Goal: Task Accomplishment & Management: Complete application form

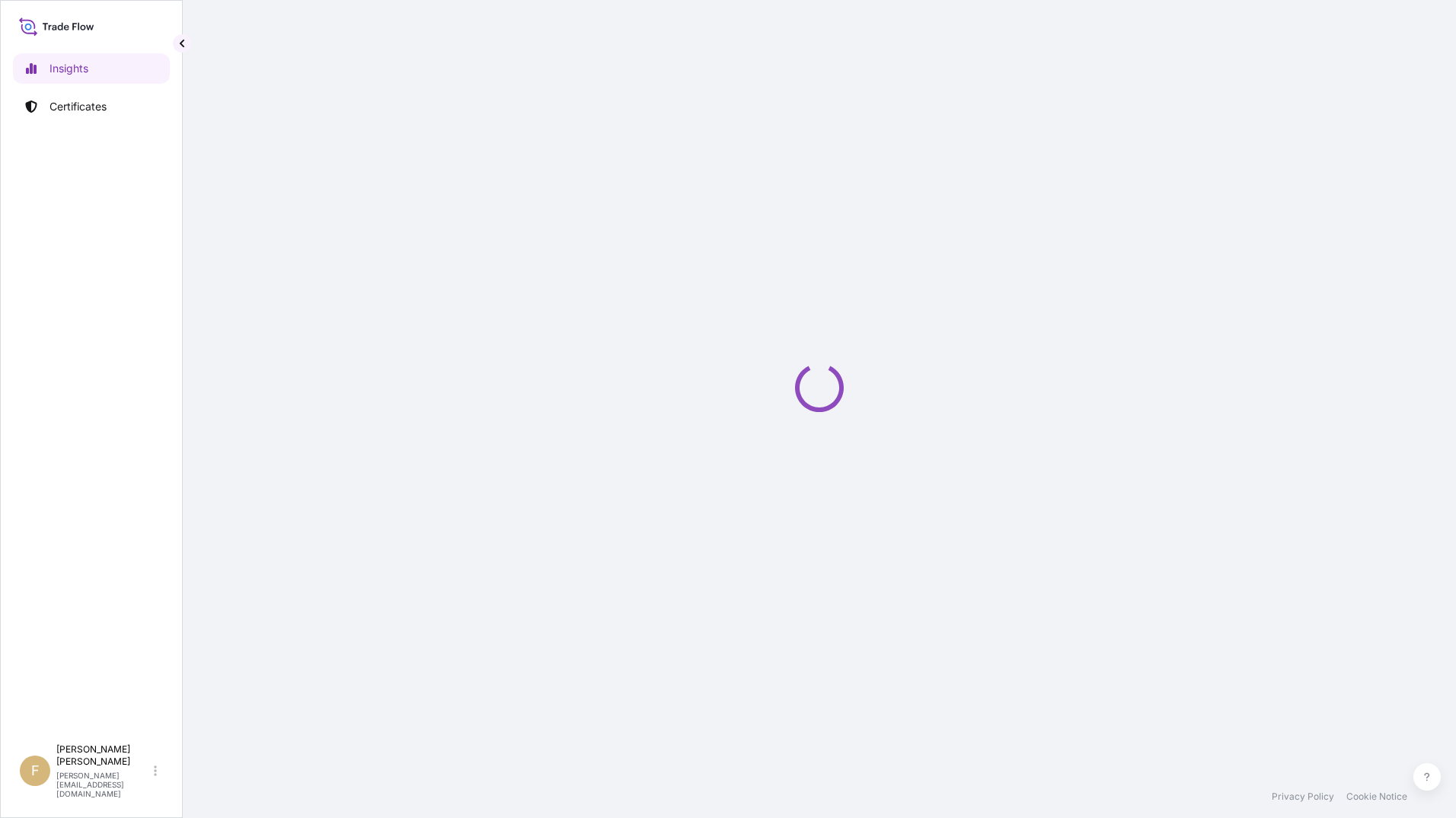
select select "2025"
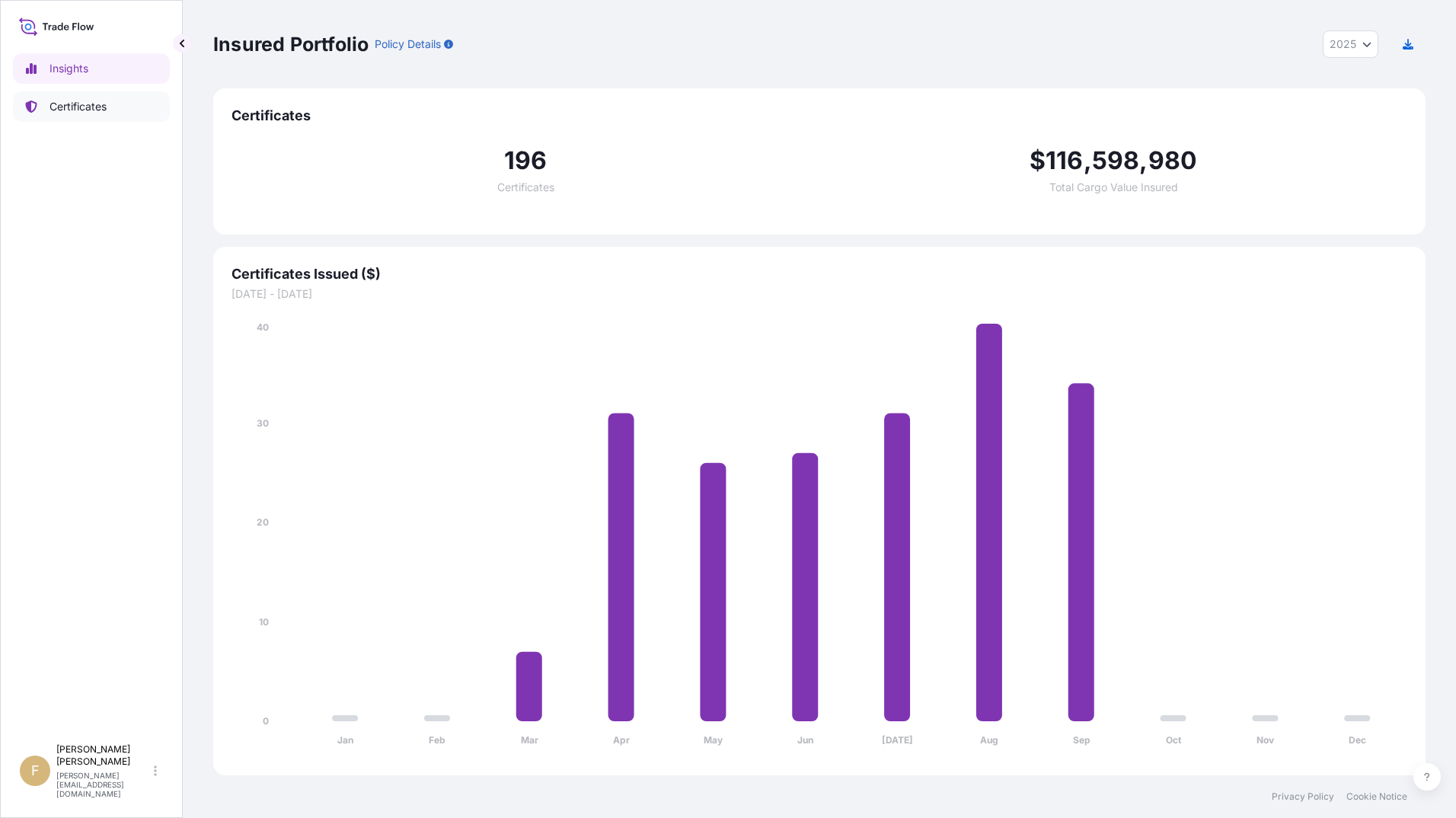
click at [62, 111] on p "Certificates" at bounding box center [79, 106] width 57 height 15
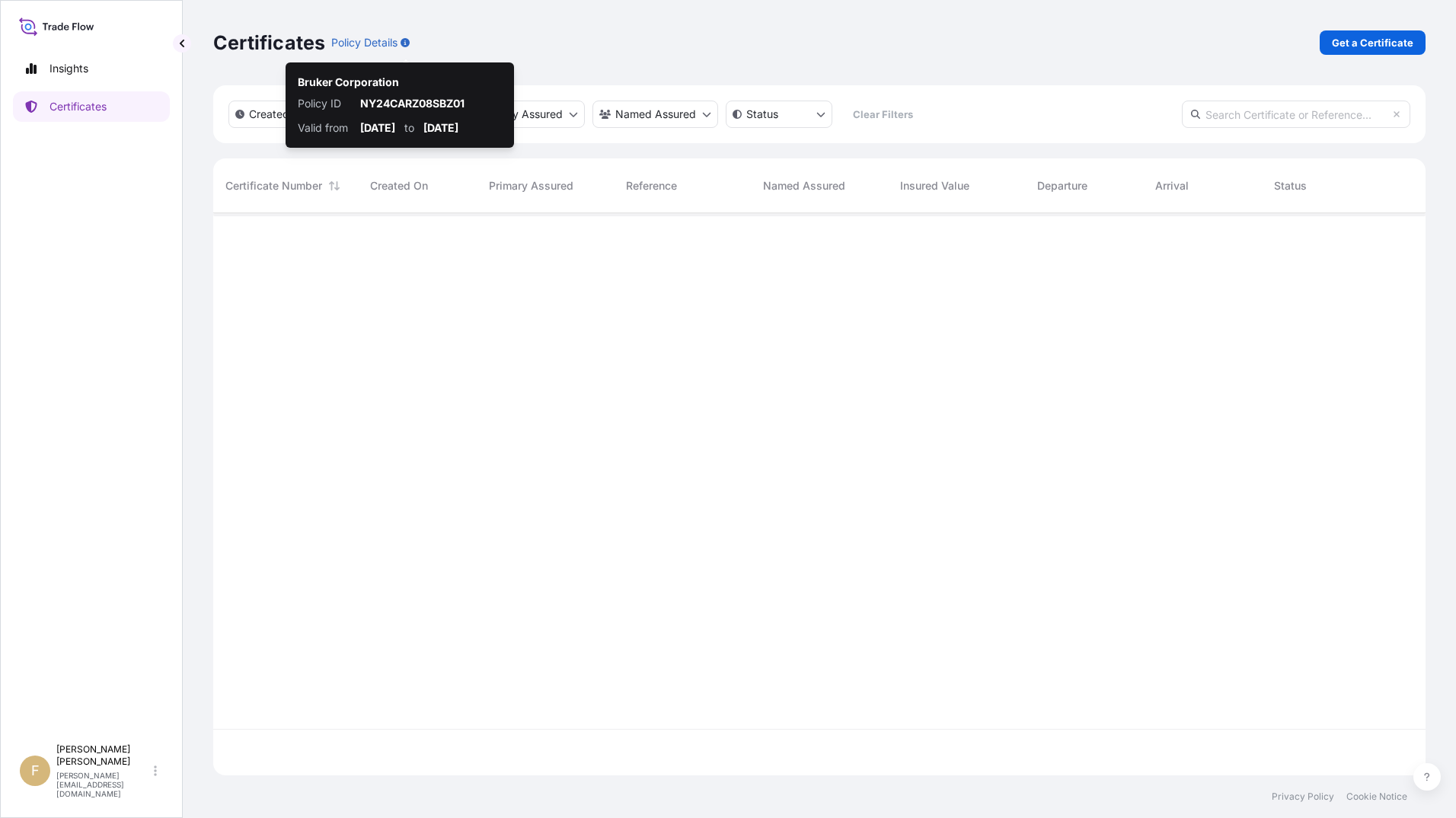
scroll to position [559, 1201]
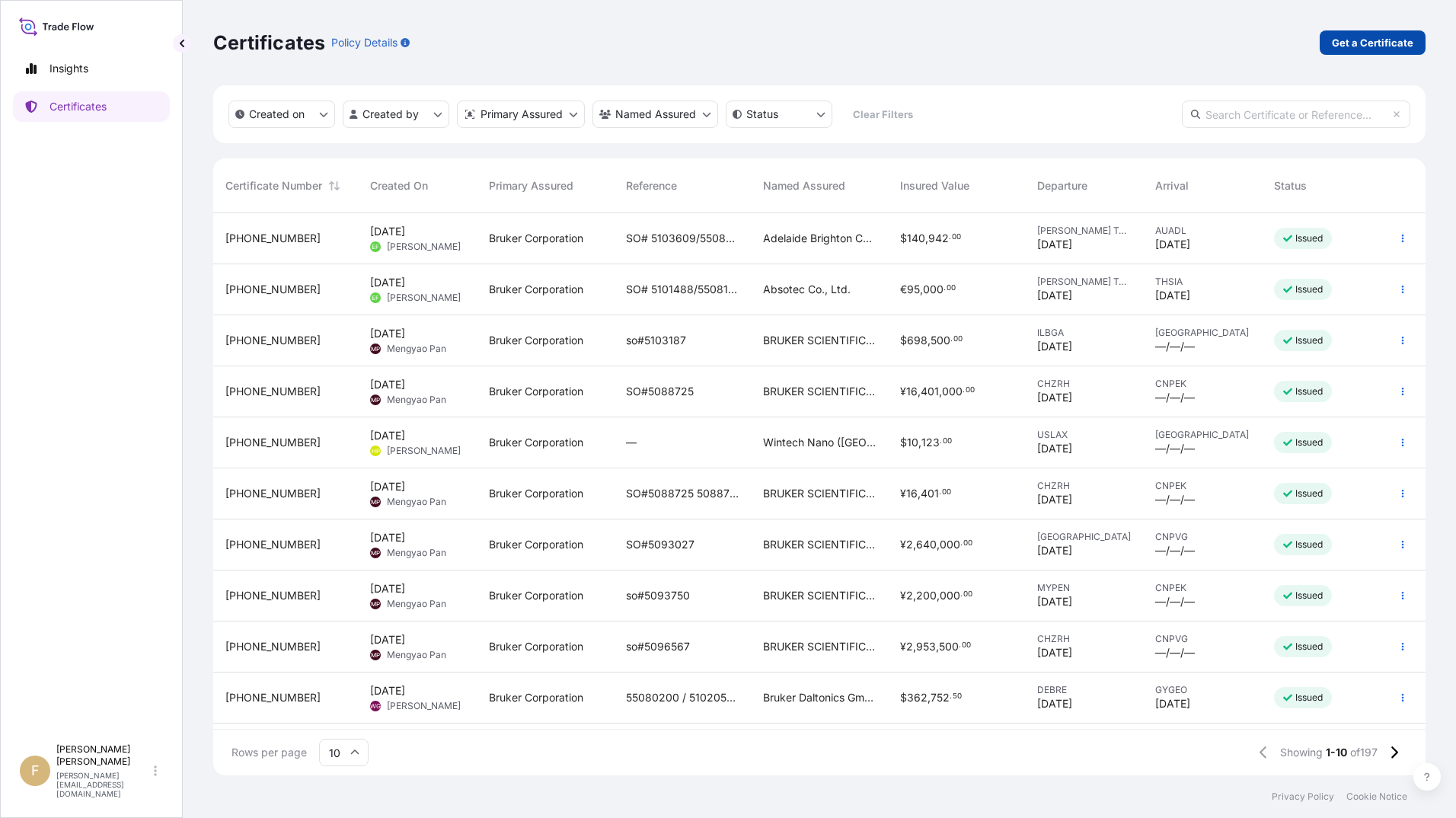
click at [1389, 42] on p "Get a Certificate" at bounding box center [1372, 42] width 81 height 15
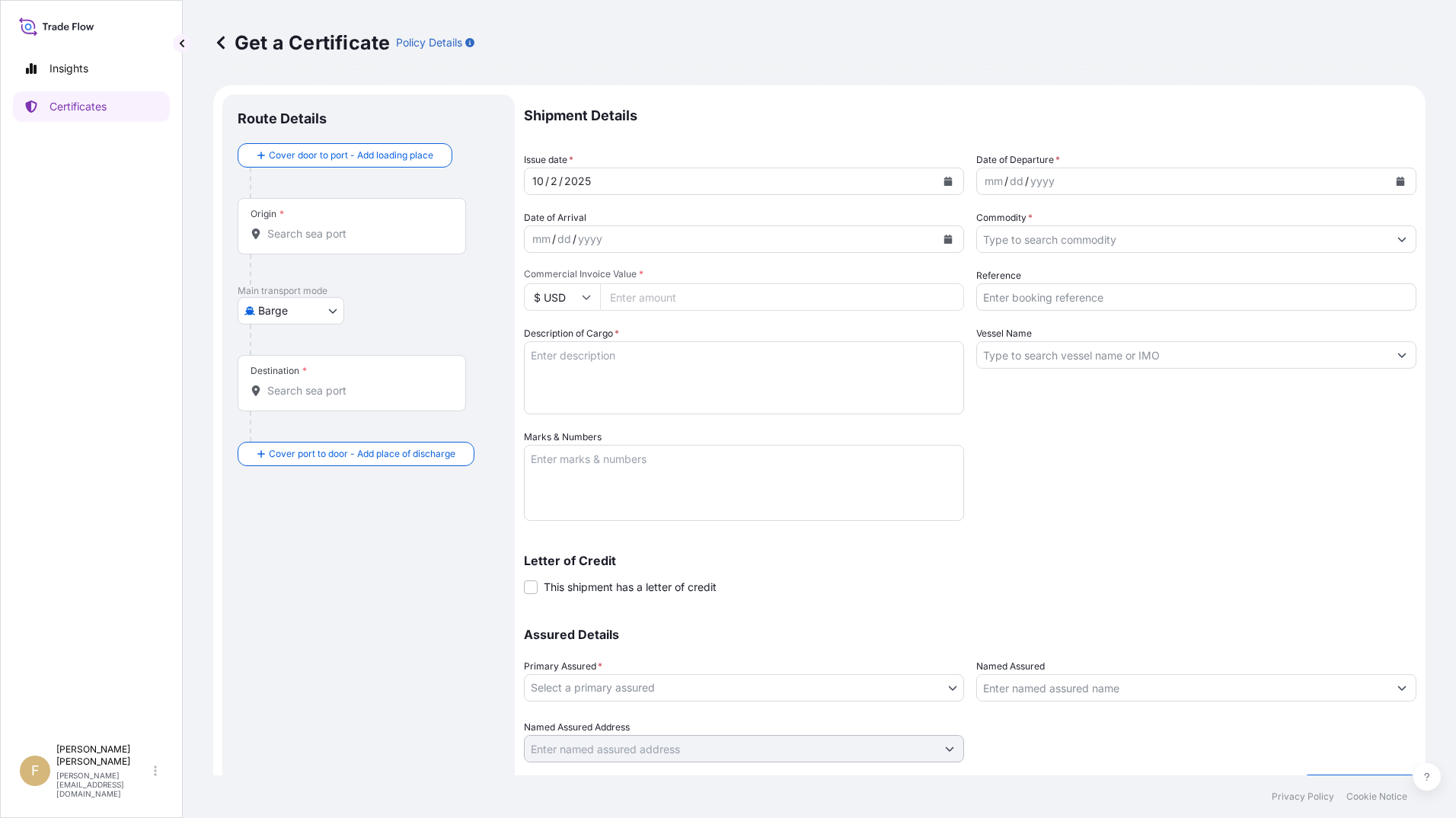
click at [296, 302] on body "Insights Certificates F [PERSON_NAME] [PERSON_NAME][EMAIL_ADDRESS][DOMAIN_NAME]…" at bounding box center [728, 409] width 1456 height 818
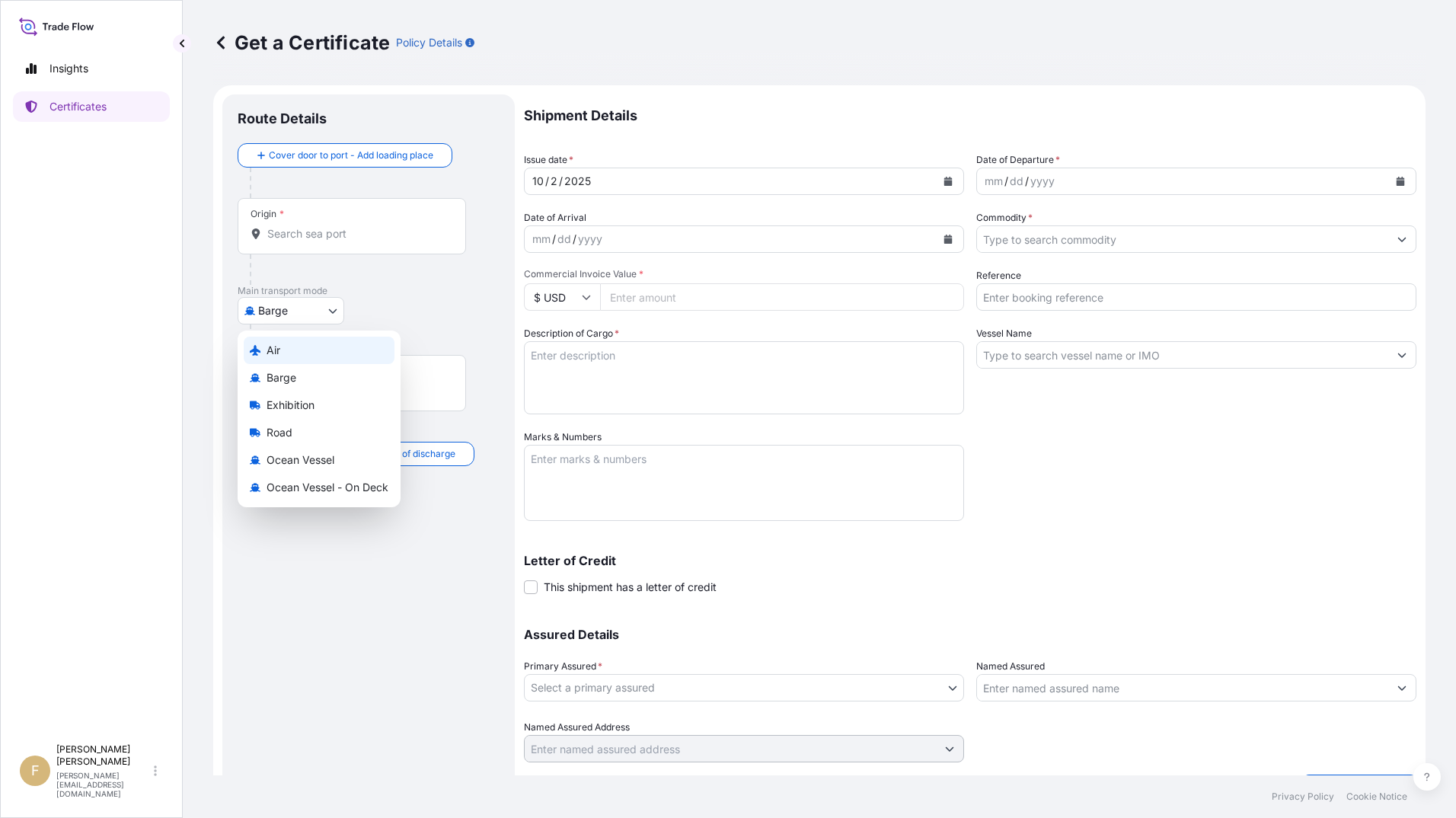
click at [313, 355] on div "Air" at bounding box center [319, 350] width 150 height 27
select select "Air"
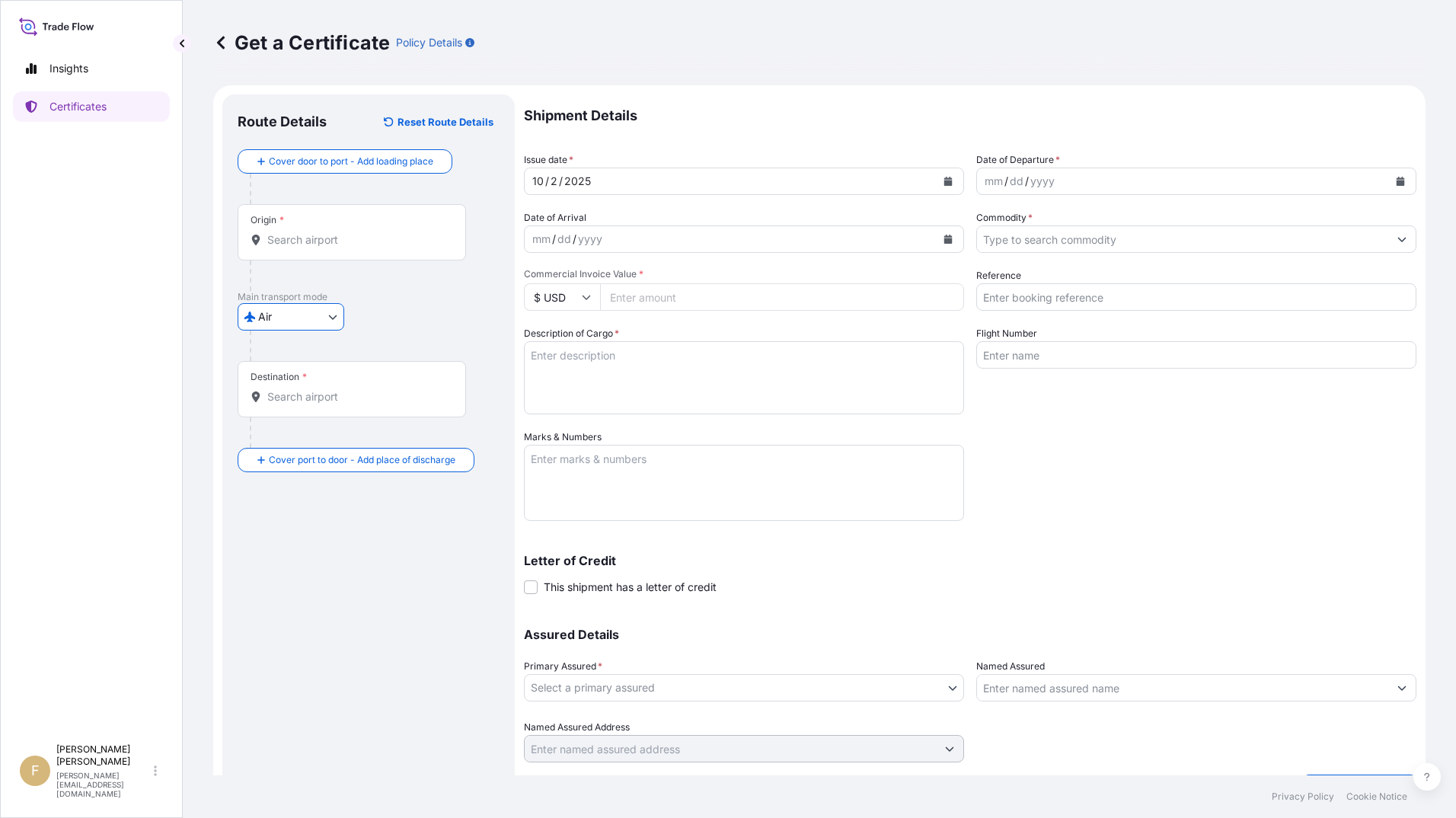
click at [335, 243] on input "Origin *" at bounding box center [357, 240] width 180 height 15
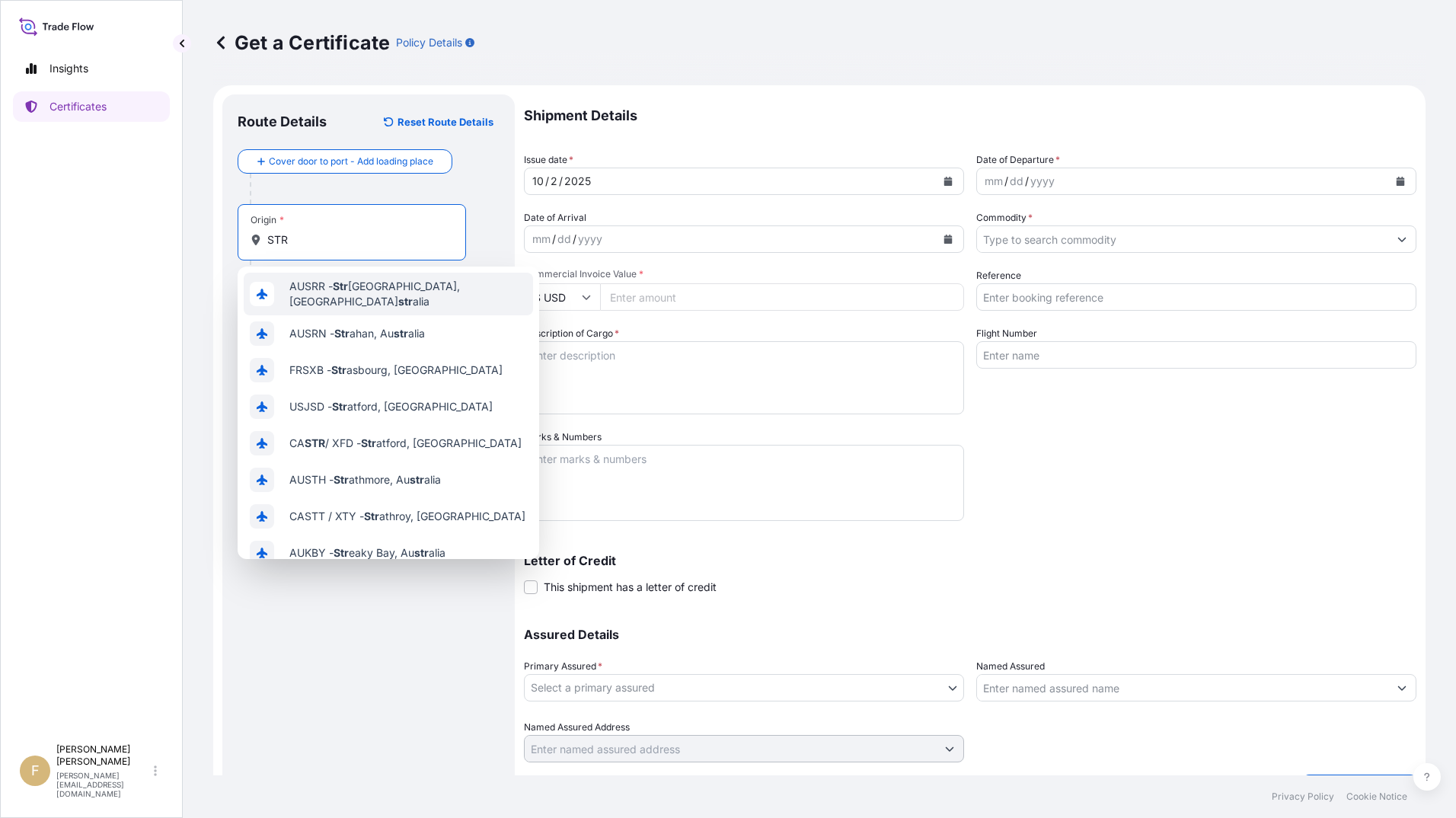
click at [270, 241] on input "STR" at bounding box center [357, 240] width 180 height 15
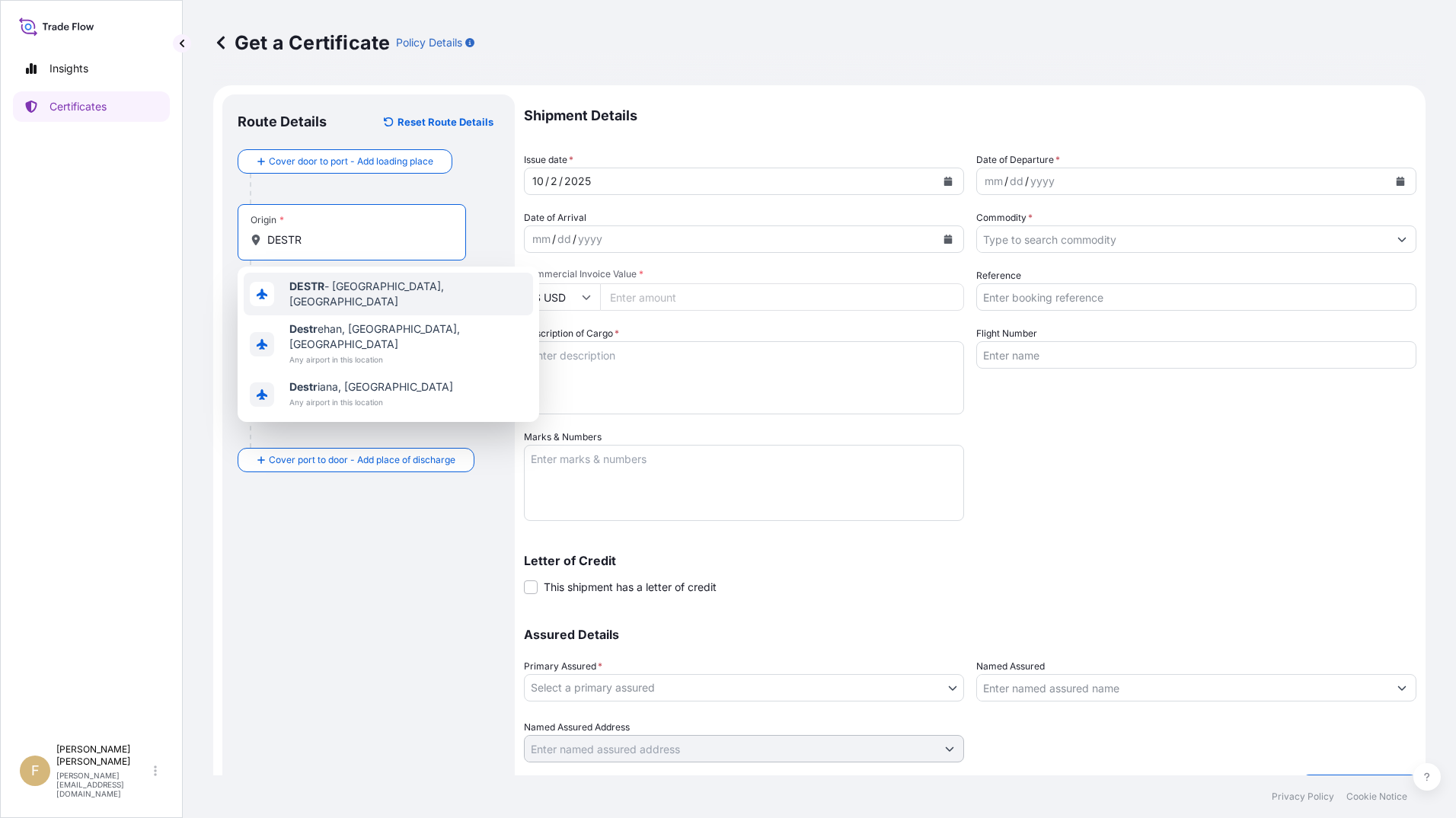
click at [327, 293] on span "DESTR - [GEOGRAPHIC_DATA], [GEOGRAPHIC_DATA]" at bounding box center [408, 294] width 237 height 30
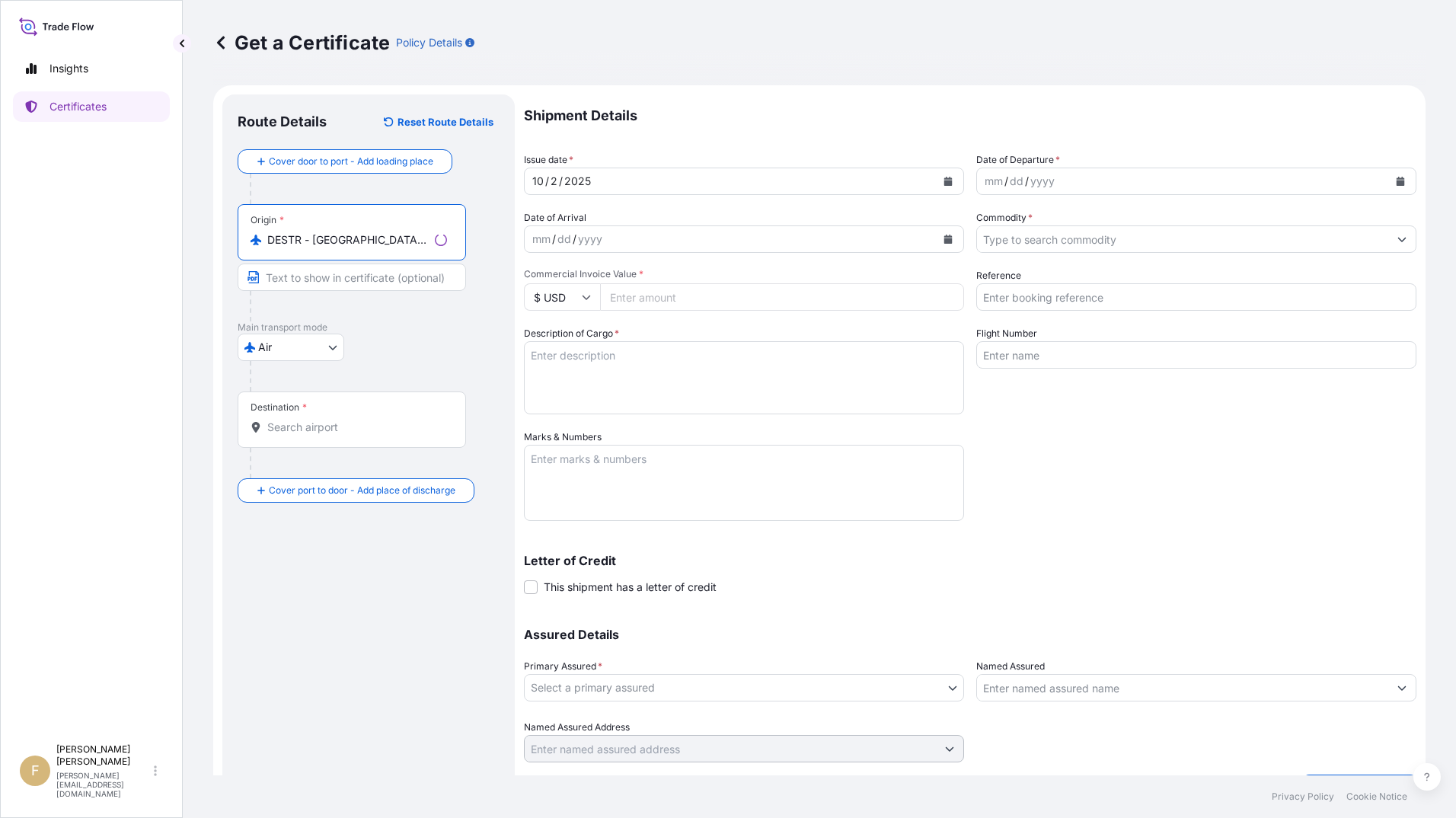
type input "DESTR - [GEOGRAPHIC_DATA], [GEOGRAPHIC_DATA]"
click at [310, 413] on div "Destination *" at bounding box center [352, 419] width 228 height 57
click at [310, 420] on input "Destination *" at bounding box center [357, 428] width 180 height 15
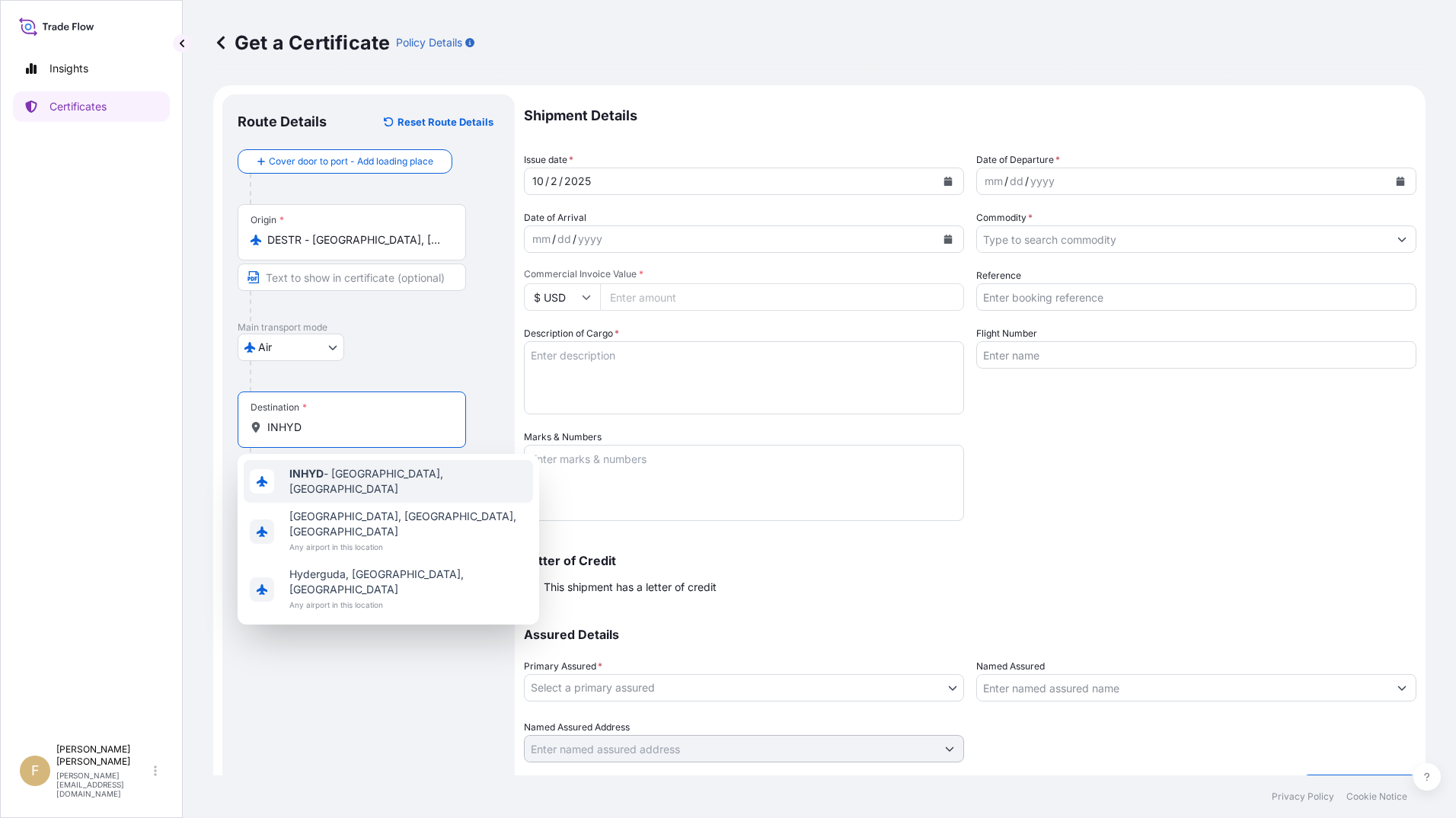
click at [361, 481] on span "INHYD - [GEOGRAPHIC_DATA], [GEOGRAPHIC_DATA]" at bounding box center [408, 482] width 237 height 30
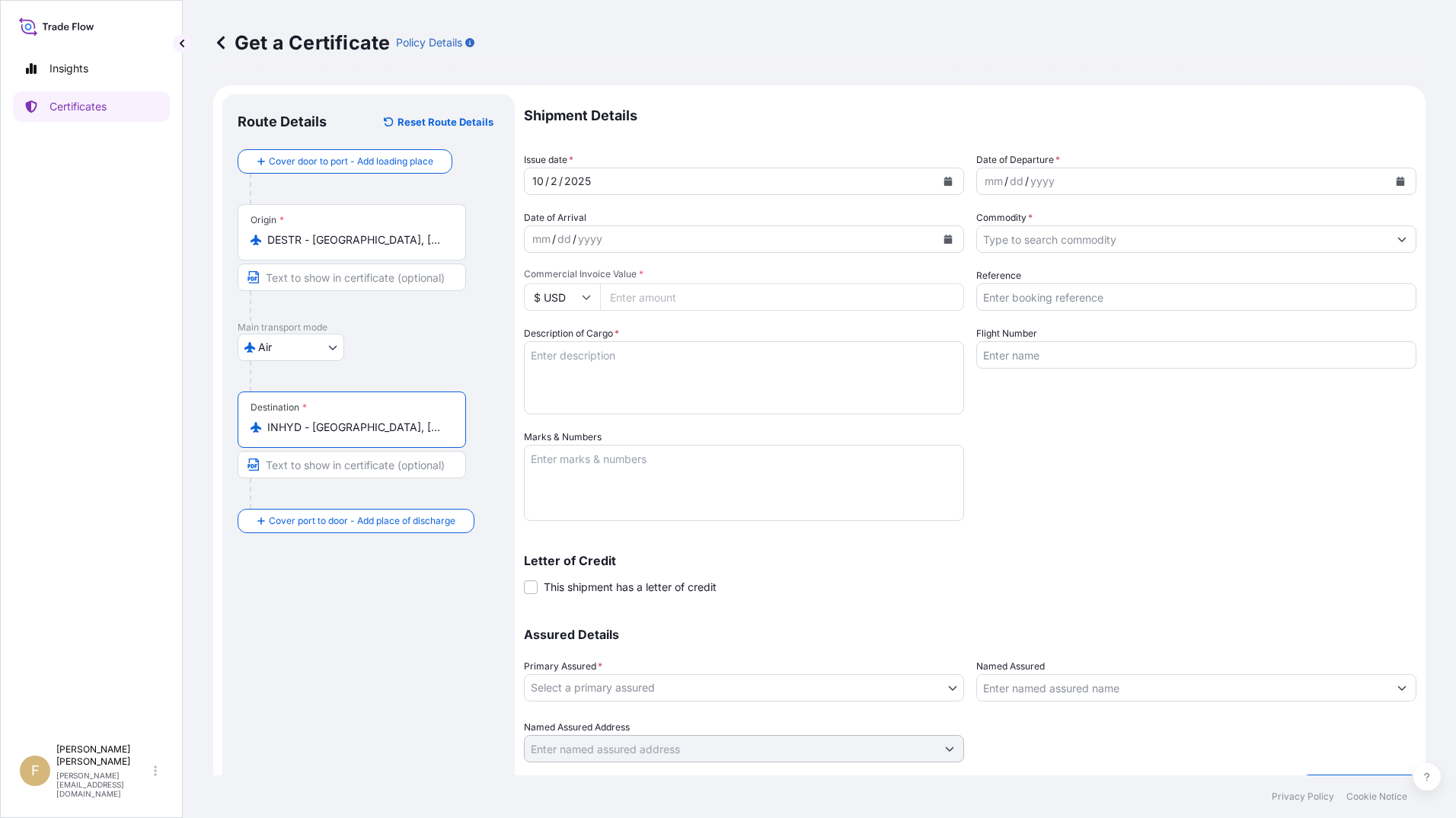
type input "INHYD - [GEOGRAPHIC_DATA], [GEOGRAPHIC_DATA]"
click at [945, 183] on icon "Calendar" at bounding box center [949, 181] width 8 height 9
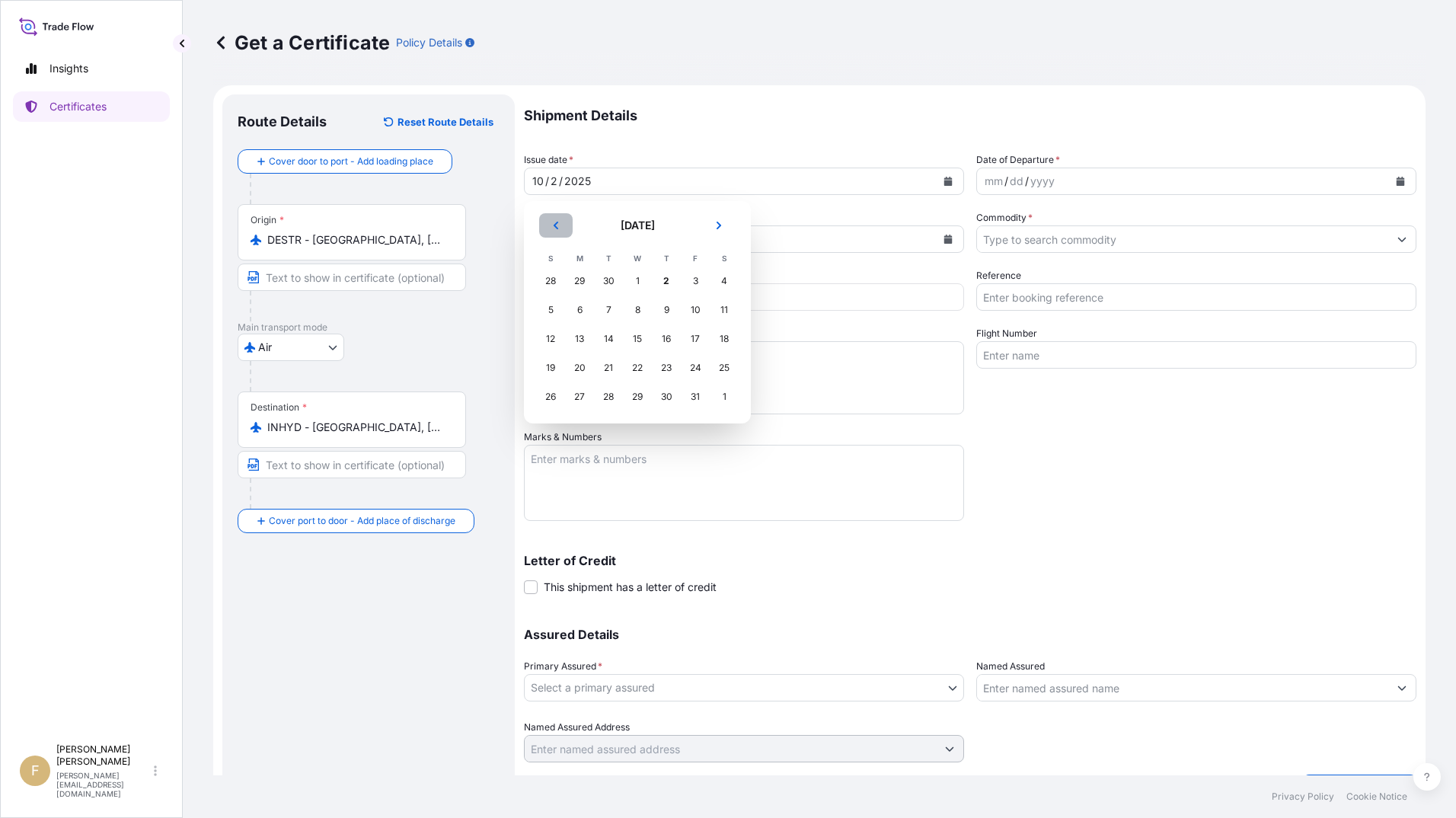
click at [552, 229] on icon "Previous" at bounding box center [556, 225] width 9 height 9
click at [580, 397] on div "29" at bounding box center [580, 396] width 27 height 27
click at [1388, 180] on button "Calendar" at bounding box center [1400, 181] width 25 height 25
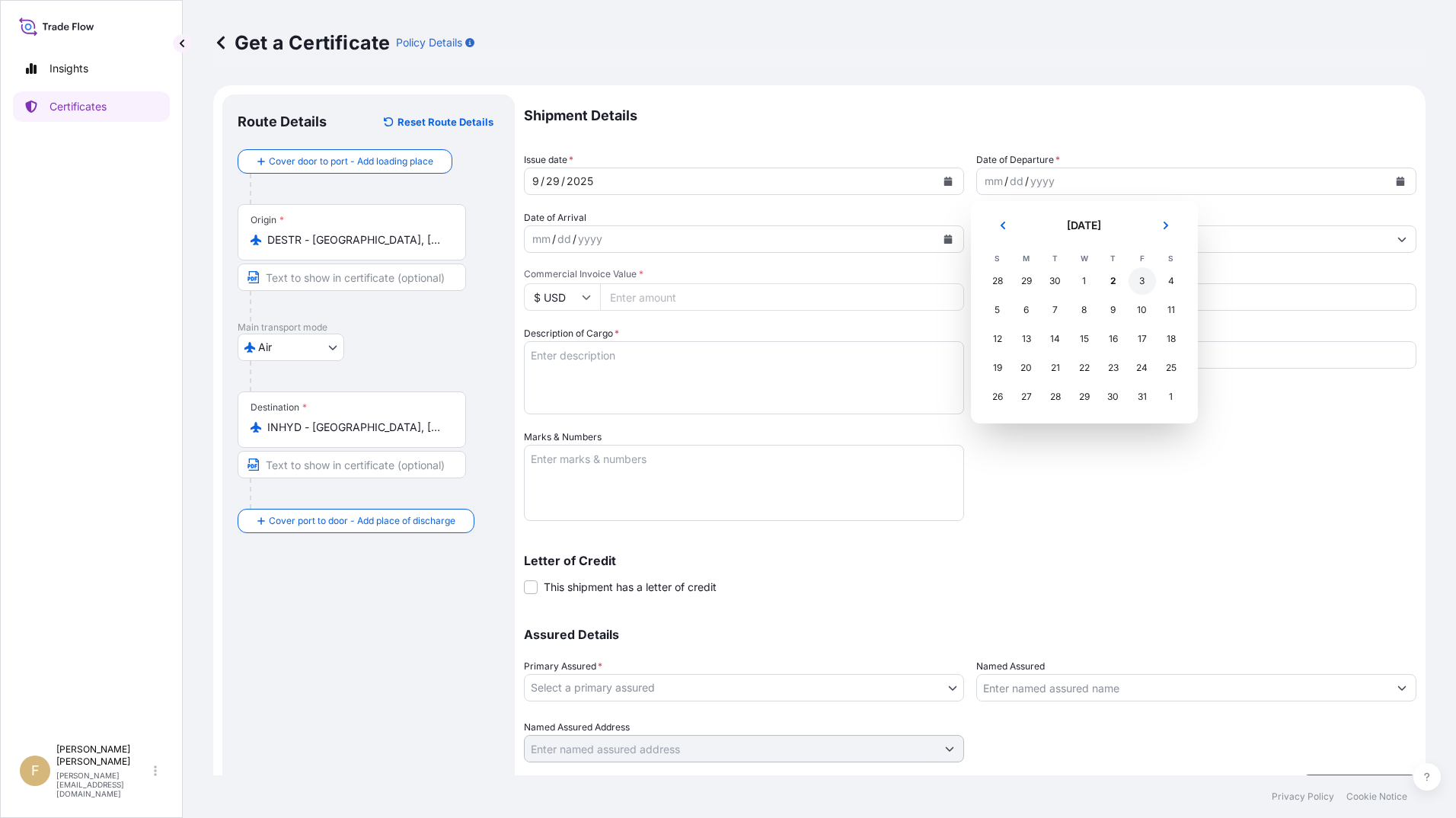
click at [1137, 280] on div "3" at bounding box center [1142, 281] width 27 height 27
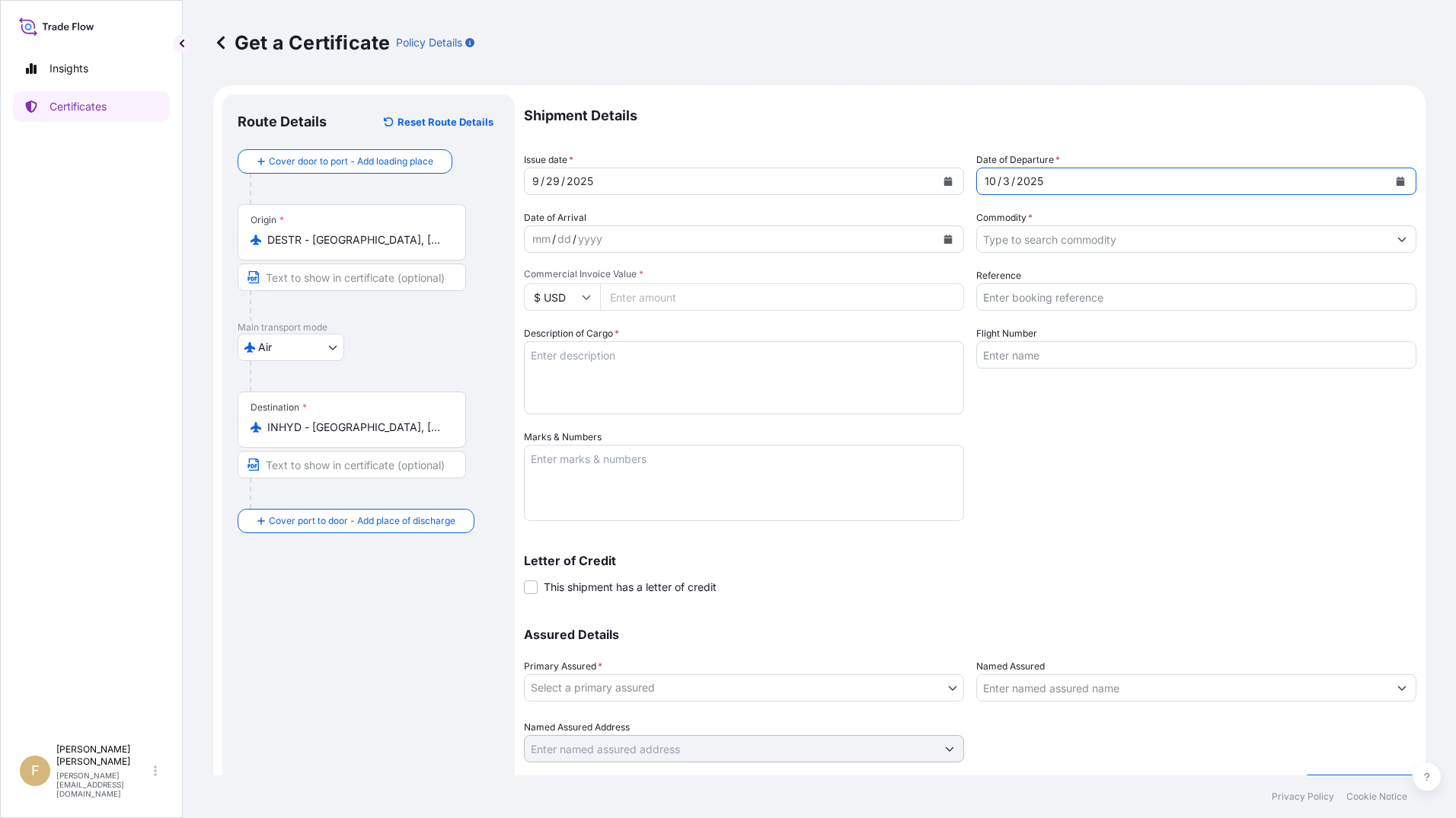
click at [1396, 184] on icon "Calendar" at bounding box center [1400, 181] width 9 height 9
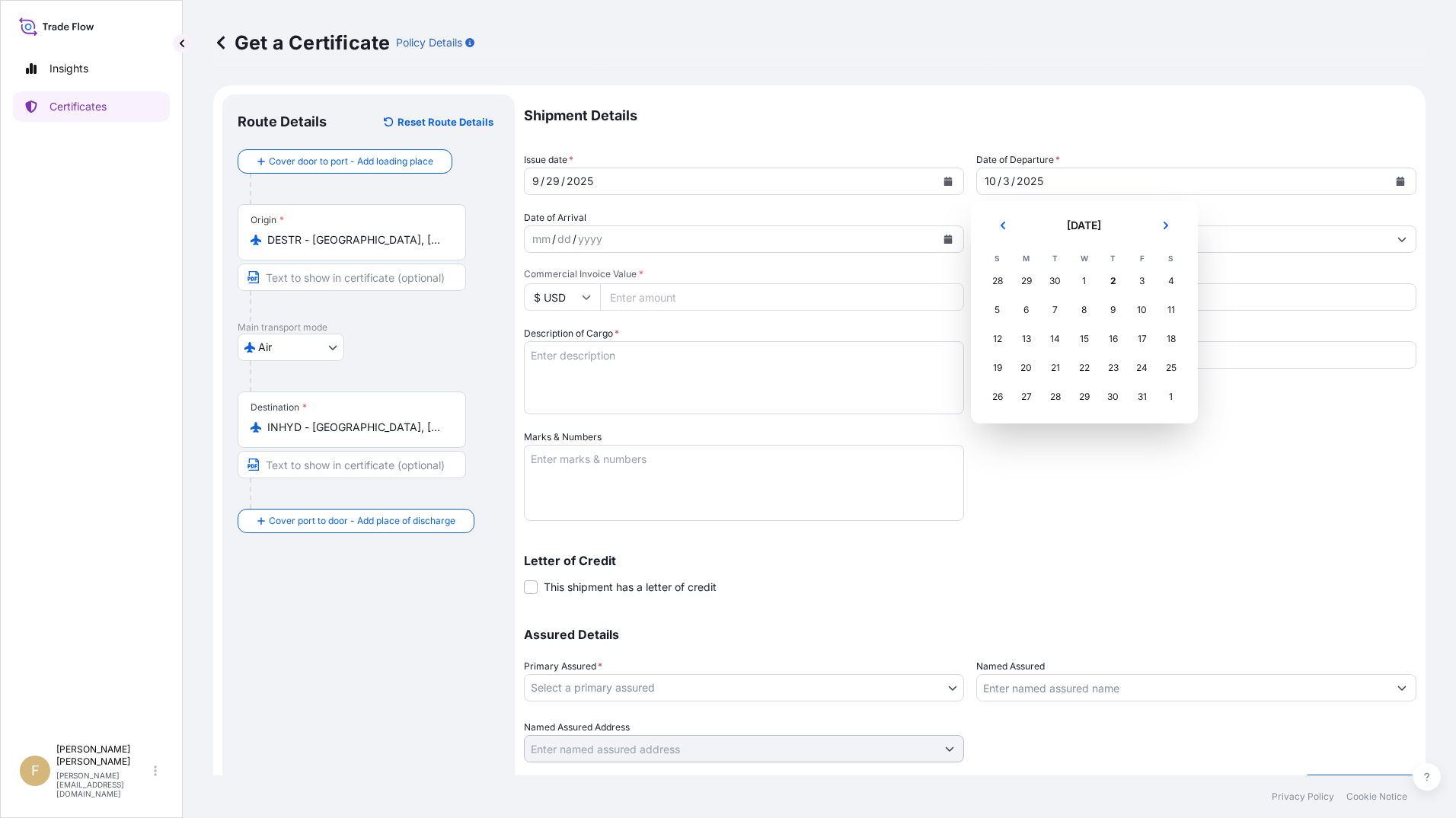
click at [1027, 278] on div "29" at bounding box center [1027, 281] width 27 height 27
click at [997, 221] on button "Previous" at bounding box center [1003, 225] width 34 height 25
click at [1028, 395] on div "29" at bounding box center [1027, 396] width 27 height 27
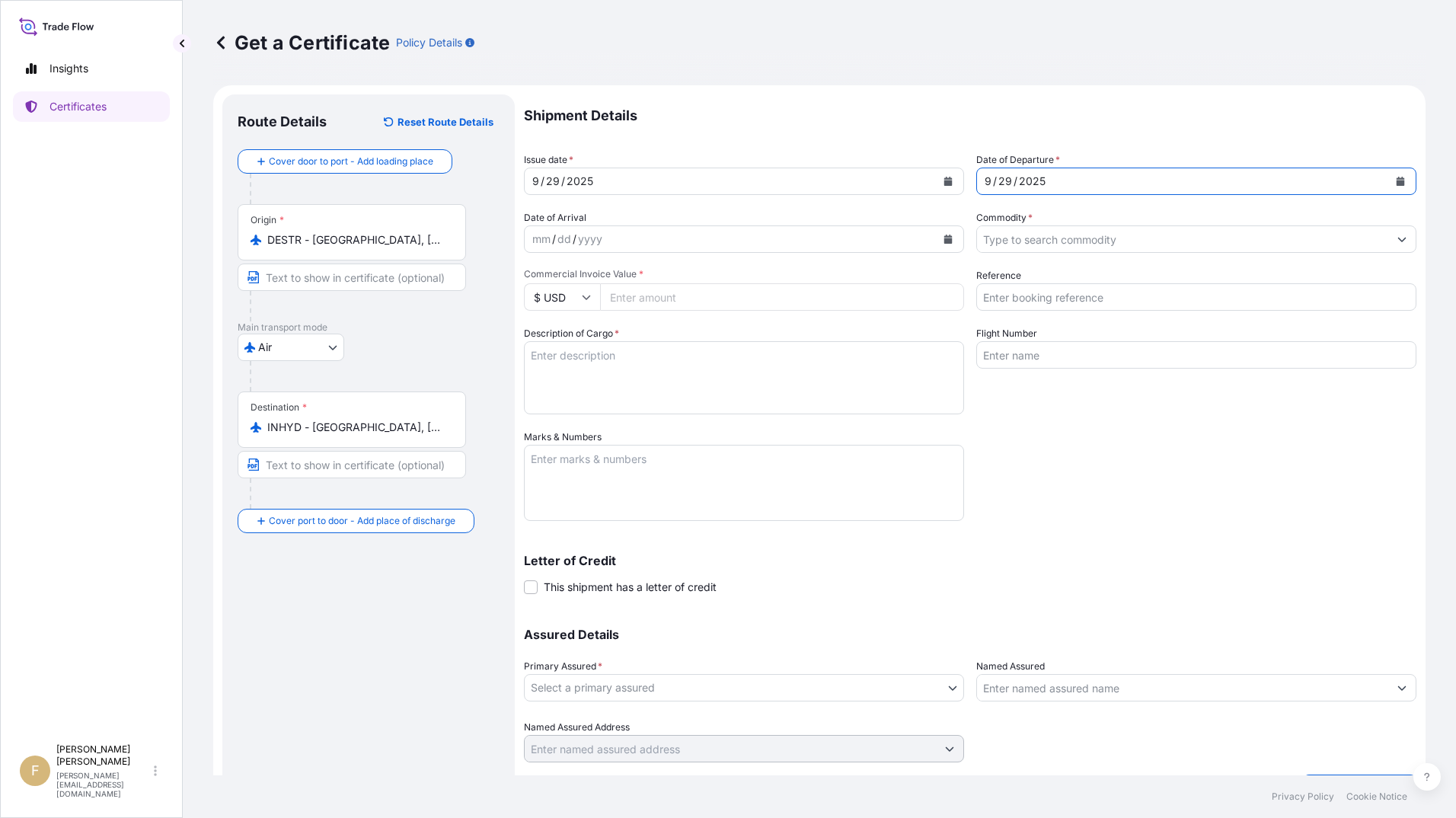
click at [1316, 240] on input "Commodity *" at bounding box center [1182, 239] width 412 height 27
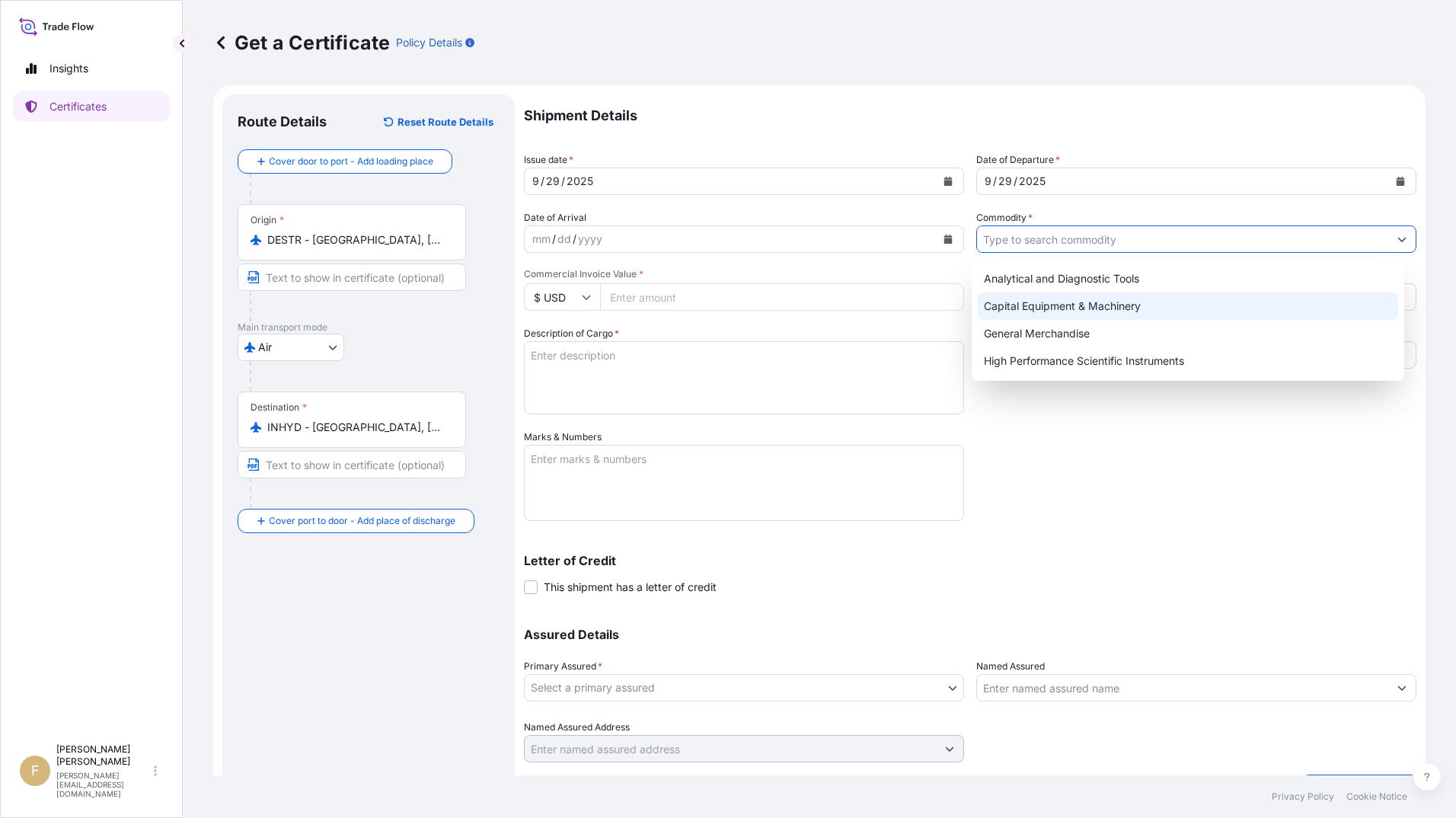
click at [1138, 305] on div "Capital Equipment & Machinery" at bounding box center [1188, 306] width 421 height 27
type input "Capital Equipment & Machinery"
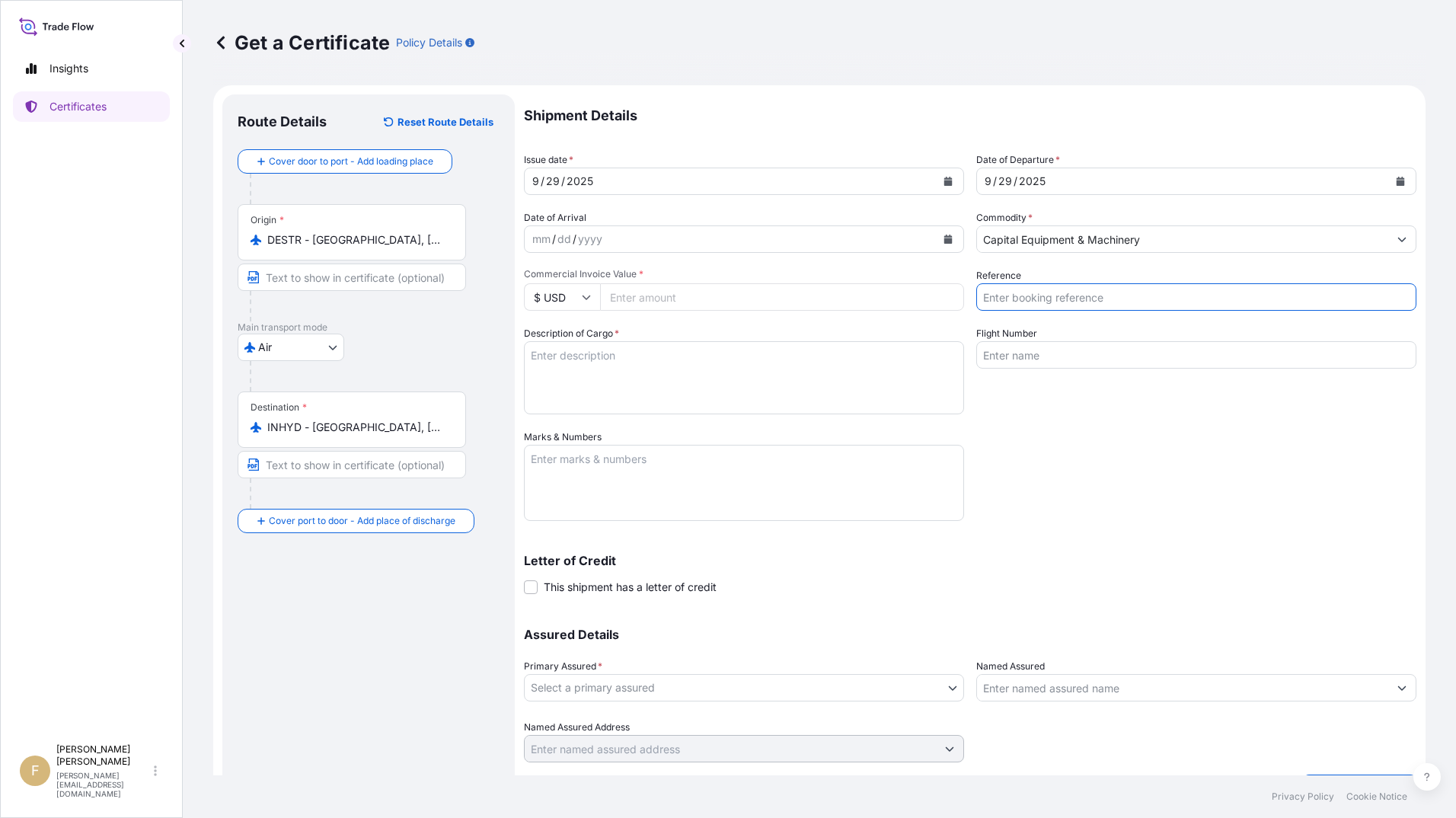
click at [1085, 297] on input "Reference" at bounding box center [1196, 297] width 440 height 27
type input "5105609"
click at [1065, 351] on input "Flight Number" at bounding box center [1196, 355] width 440 height 27
type input "LH 7209/S +"
drag, startPoint x: 1051, startPoint y: 351, endPoint x: 815, endPoint y: 352, distance: 236.0
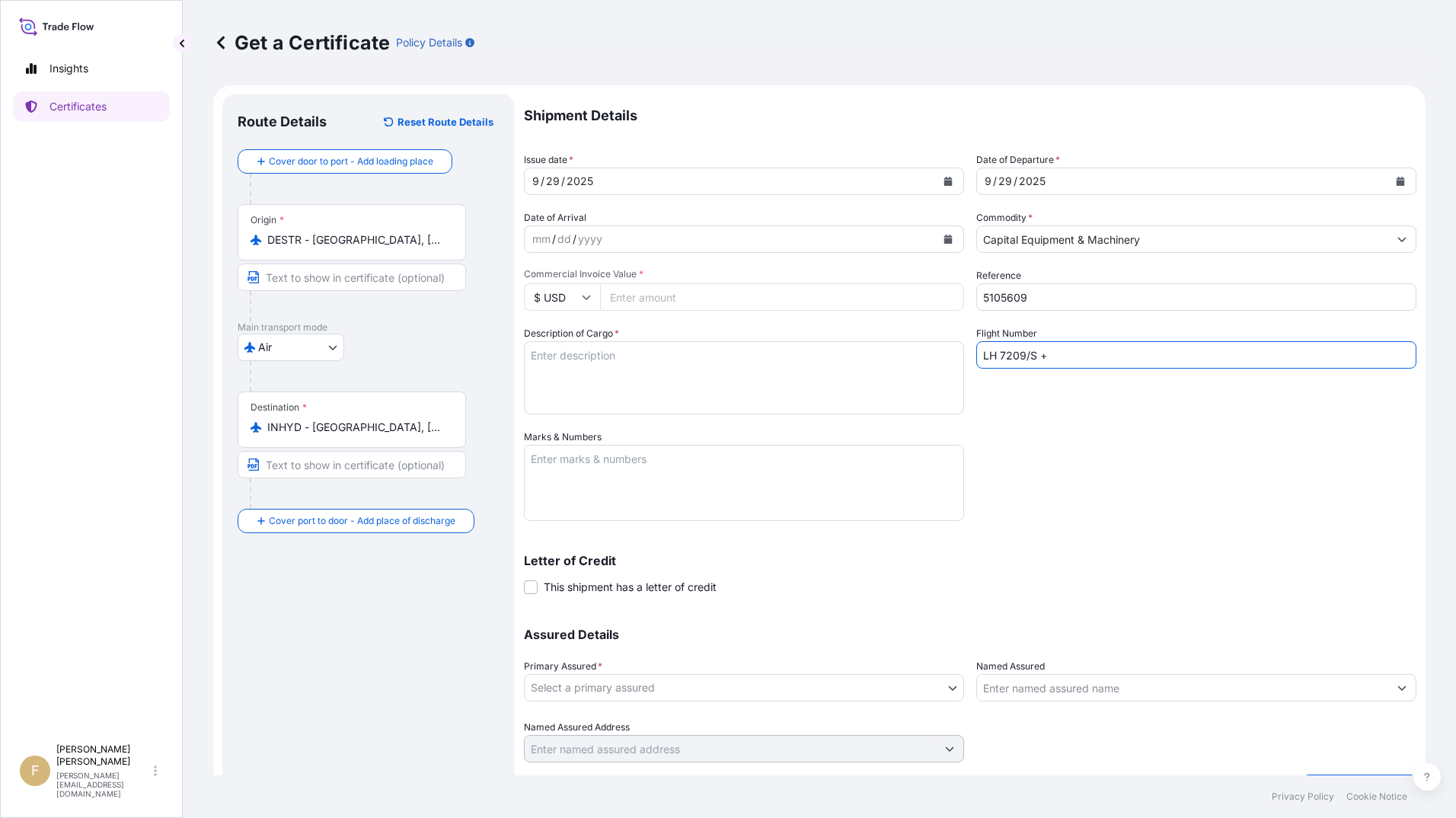
click at [821, 352] on div "Shipment Details Issue date * [DATE] Date of Departure * [DATE] Date of Arrival…" at bounding box center [970, 428] width 892 height 668
click at [672, 369] on textarea "Description of Cargo *" at bounding box center [744, 378] width 440 height 74
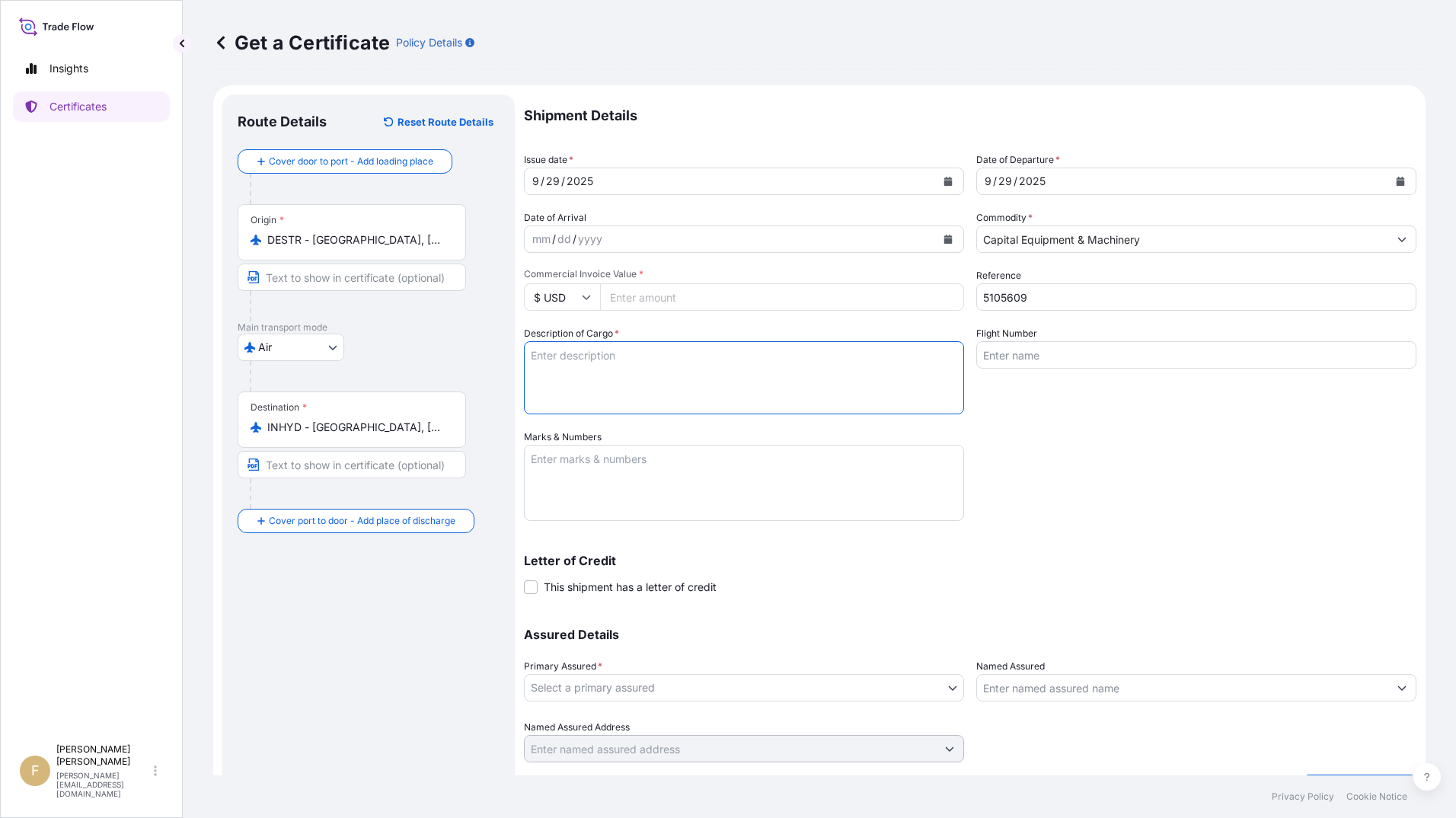
click at [575, 286] on input "$ USD" at bounding box center [562, 297] width 76 height 27
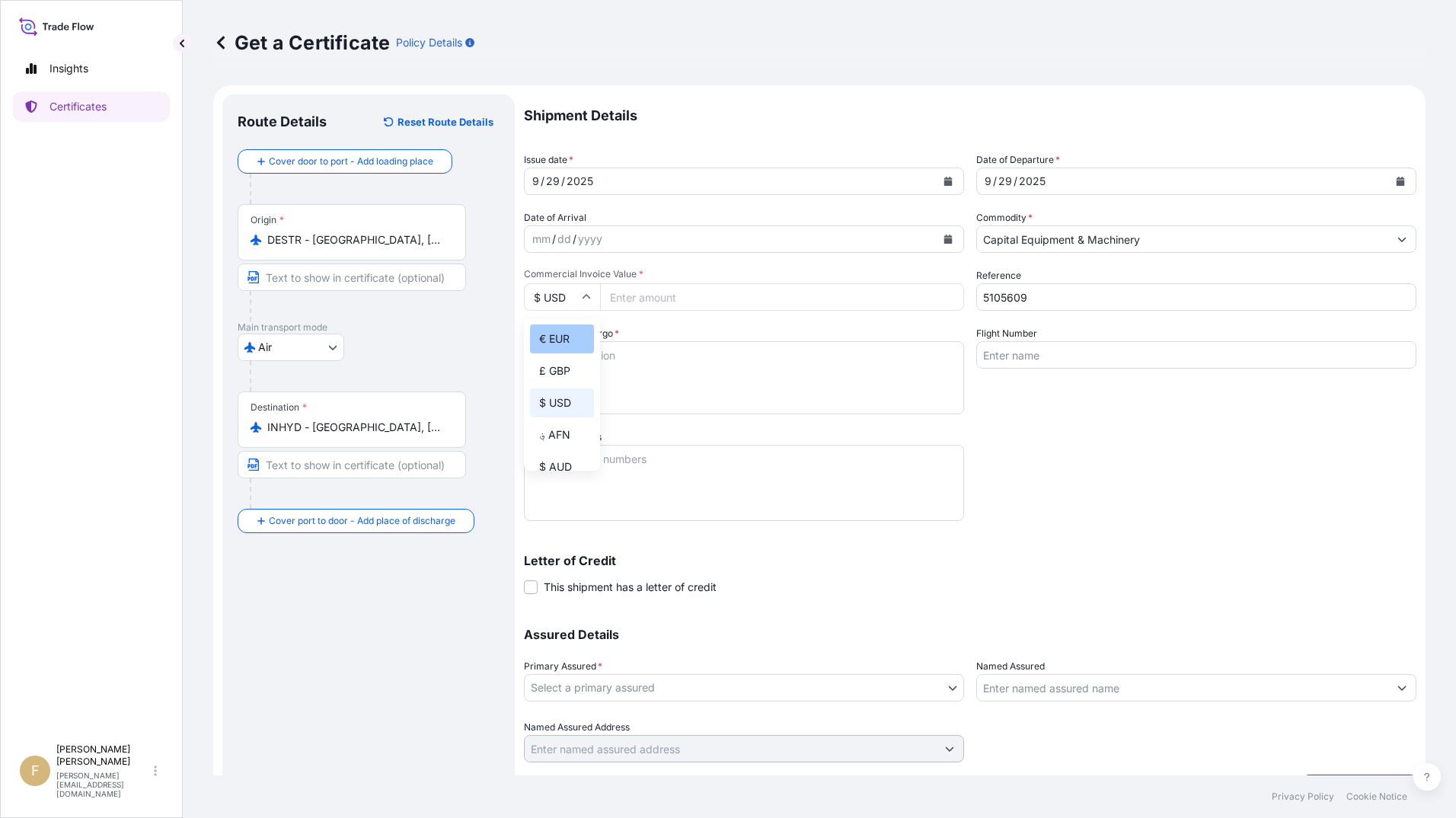
click at [561, 334] on div "€ EUR" at bounding box center [562, 339] width 64 height 29
type input "€ EUR"
click at [652, 291] on input "Commercial Invoice Value *" at bounding box center [782, 297] width 364 height 27
click at [645, 303] on input "114011.7" at bounding box center [782, 297] width 364 height 27
click at [652, 303] on input "114011.7" at bounding box center [782, 297] width 364 height 27
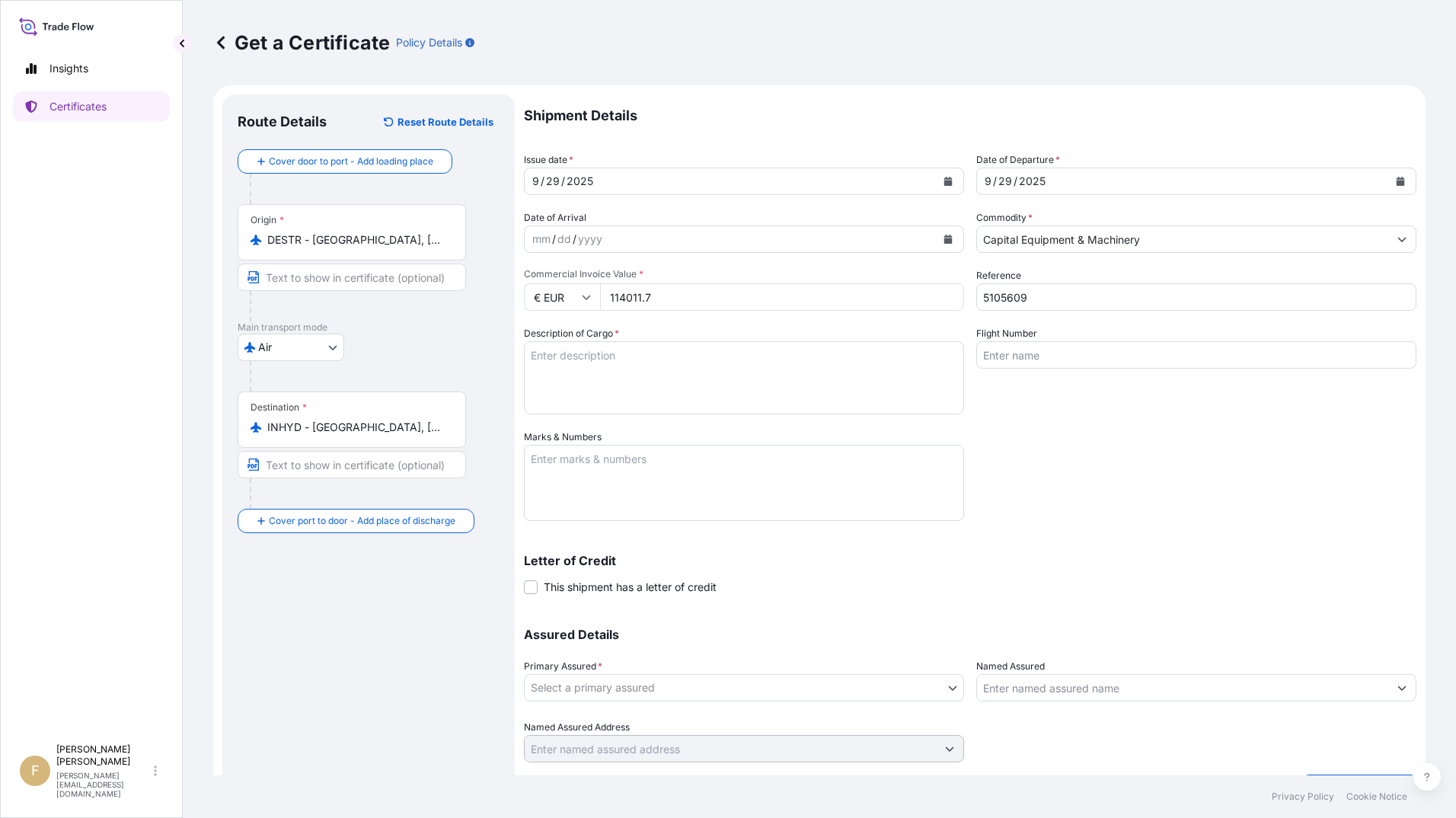
click at [645, 301] on input "114011.7" at bounding box center [782, 297] width 364 height 27
type input "114011.7"
click at [637, 364] on textarea "Description of Cargo *" at bounding box center [744, 378] width 440 height 74
click at [683, 372] on textarea "Description of Cargo *" at bounding box center [744, 378] width 440 height 74
paste textarea "FT-NIR SPECTROMETER SYSTEM MPA II"
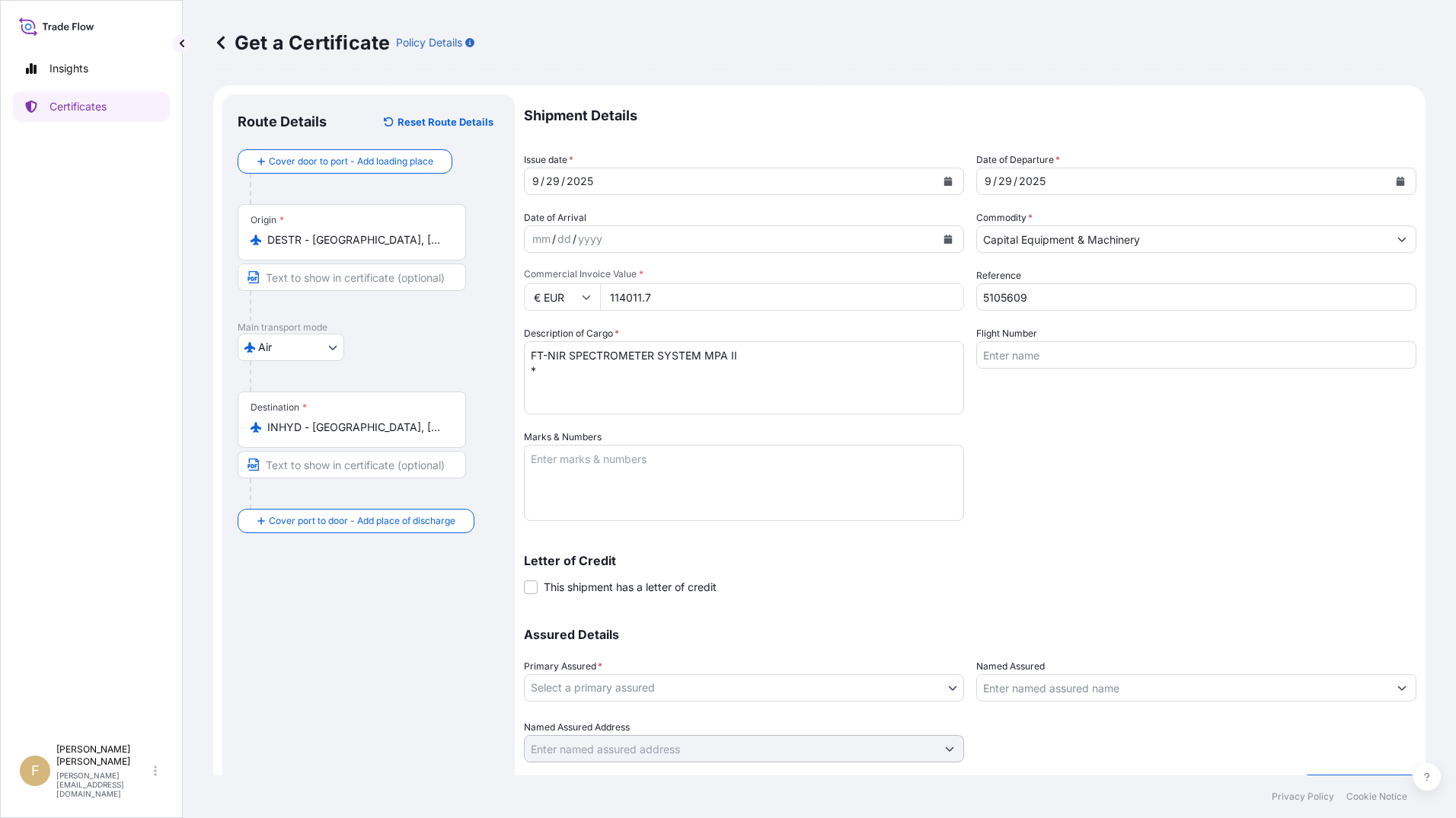
click at [637, 400] on textarea "FT-NIR SPECTROMETER SYSTEM MPA II *" at bounding box center [744, 378] width 440 height 74
paste textarea "COVERING ALL RISKS, INSTITUTE CARGO CLAUSE (A) INSTITUTE WAR CLAUSE (CARGO) AND…"
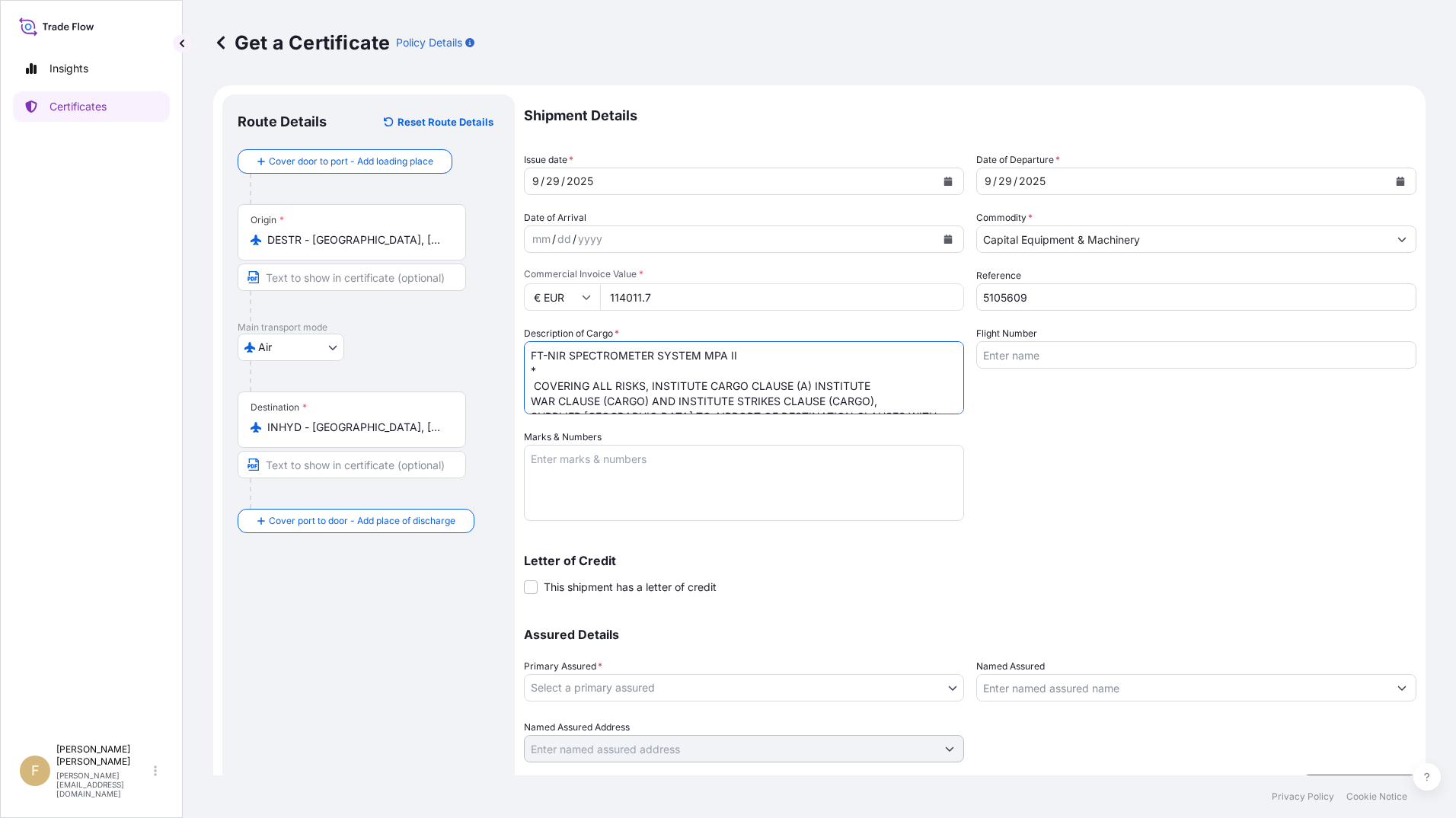
click at [526, 388] on textarea "FT-NIR SPECTROMETER SYSTEM MPA II * COVERING ALL RISKS, INSTITUTE CARGO CLAUSE …" at bounding box center [744, 378] width 440 height 74
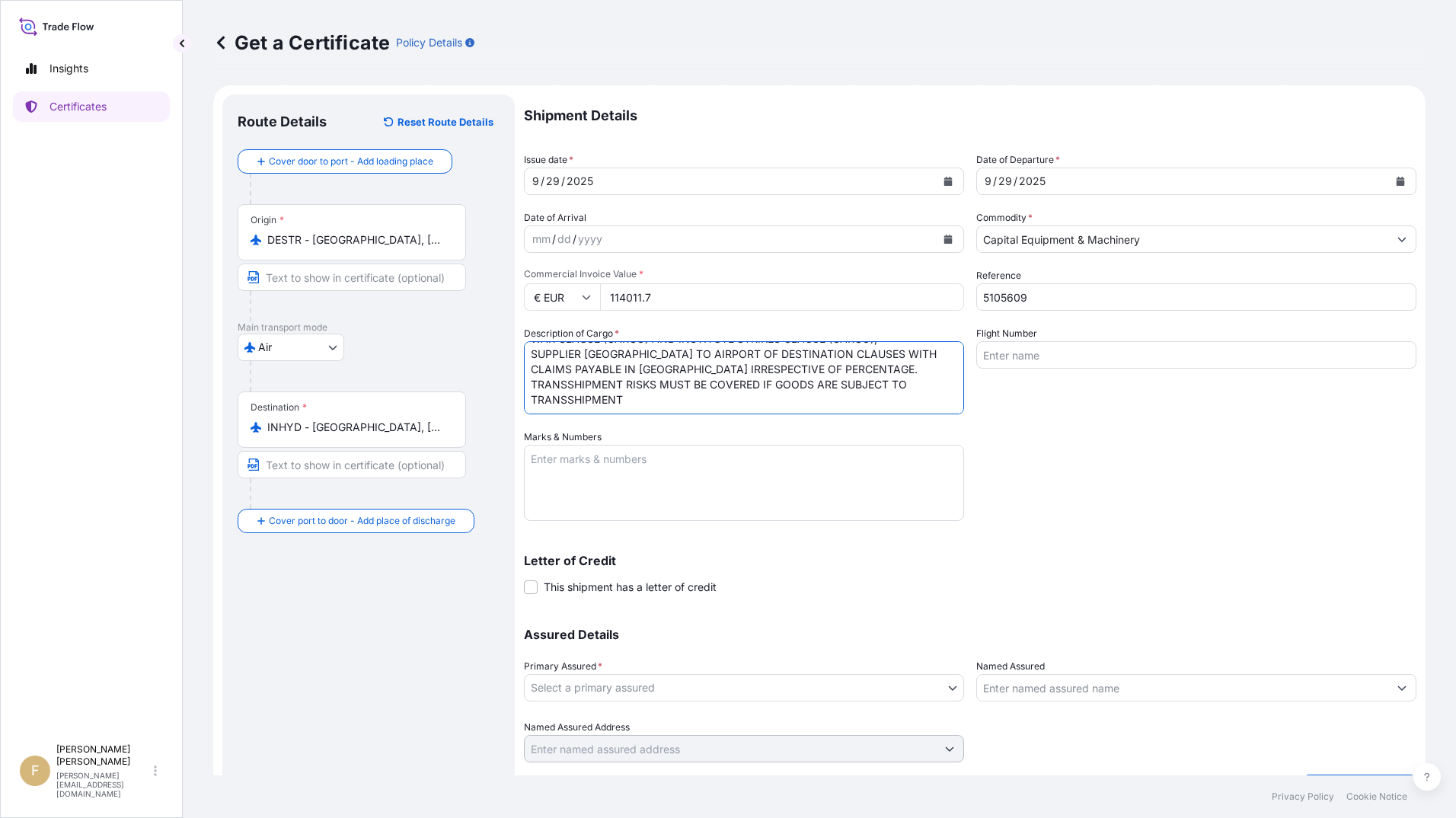
scroll to position [78, 0]
click at [640, 402] on textarea "FT-NIR SPECTROMETER SYSTEM MPA II * INSURANCE COVERING ALL RISKS, INSTITUTE CAR…" at bounding box center [744, 378] width 440 height 74
type textarea "FT-NIR SPECTROMETER SYSTEM MPA II * INSURANCE COVERING ALL RISKS, INSTITUTE CAR…"
click at [613, 587] on span "This shipment has a letter of credit" at bounding box center [630, 587] width 173 height 15
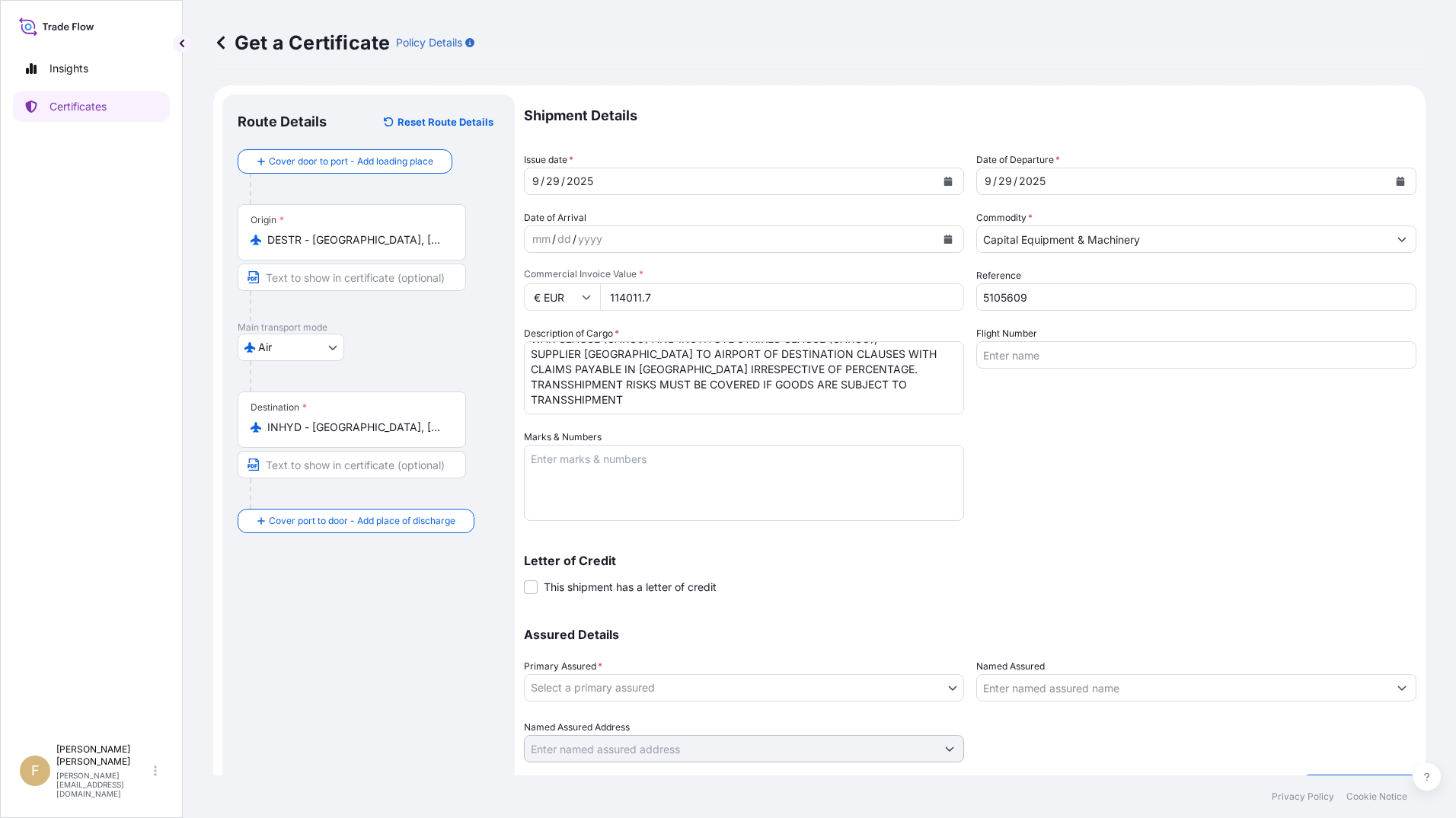
click at [524, 579] on input "This shipment has a letter of credit" at bounding box center [524, 579] width 0 height 0
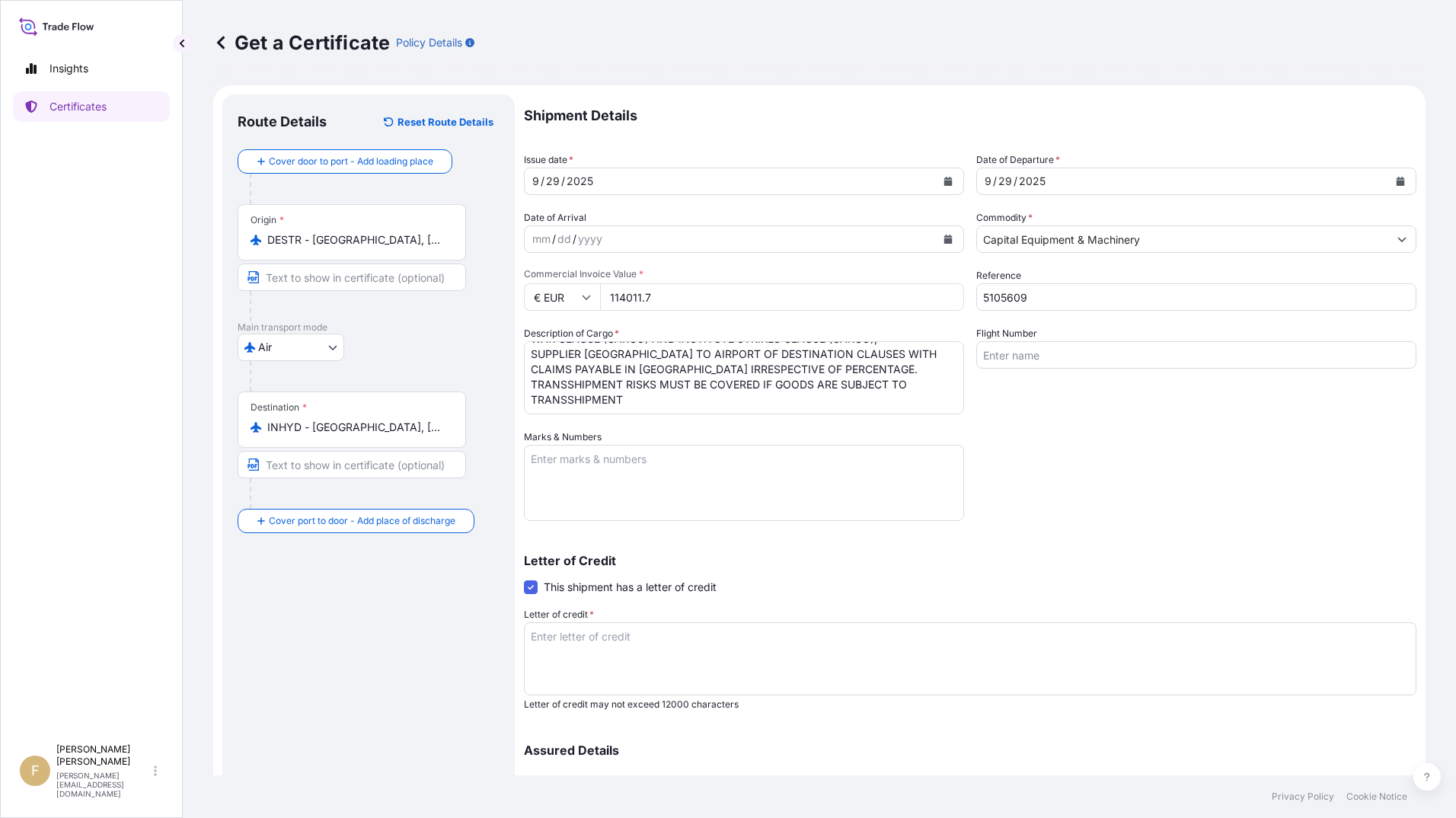
click at [598, 637] on textarea "Letter of credit *" at bounding box center [970, 658] width 892 height 74
click at [621, 635] on textarea "L/C" at bounding box center [970, 658] width 892 height 74
paste textarea "1303925IM0B00368"
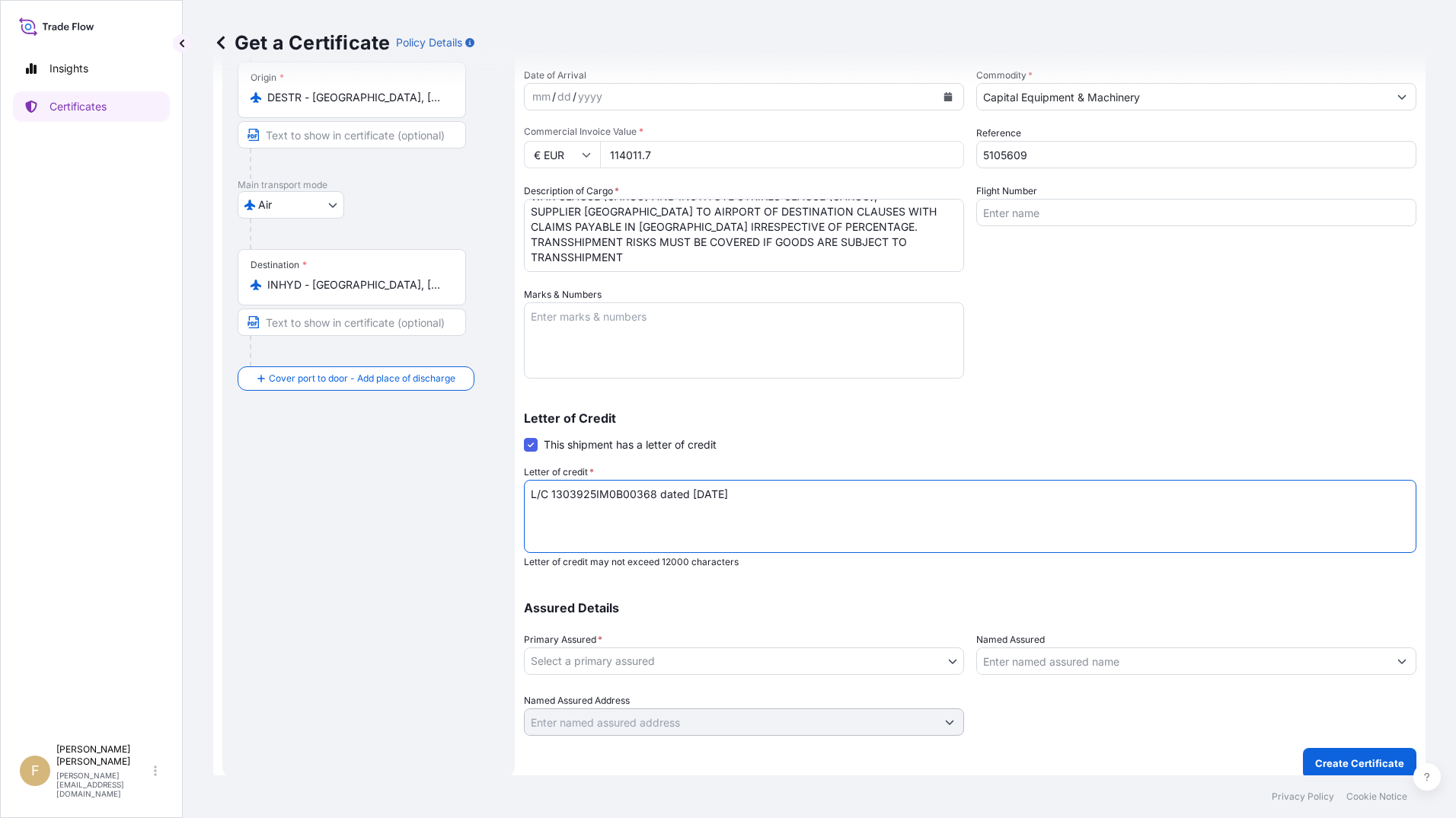
scroll to position [155, 0]
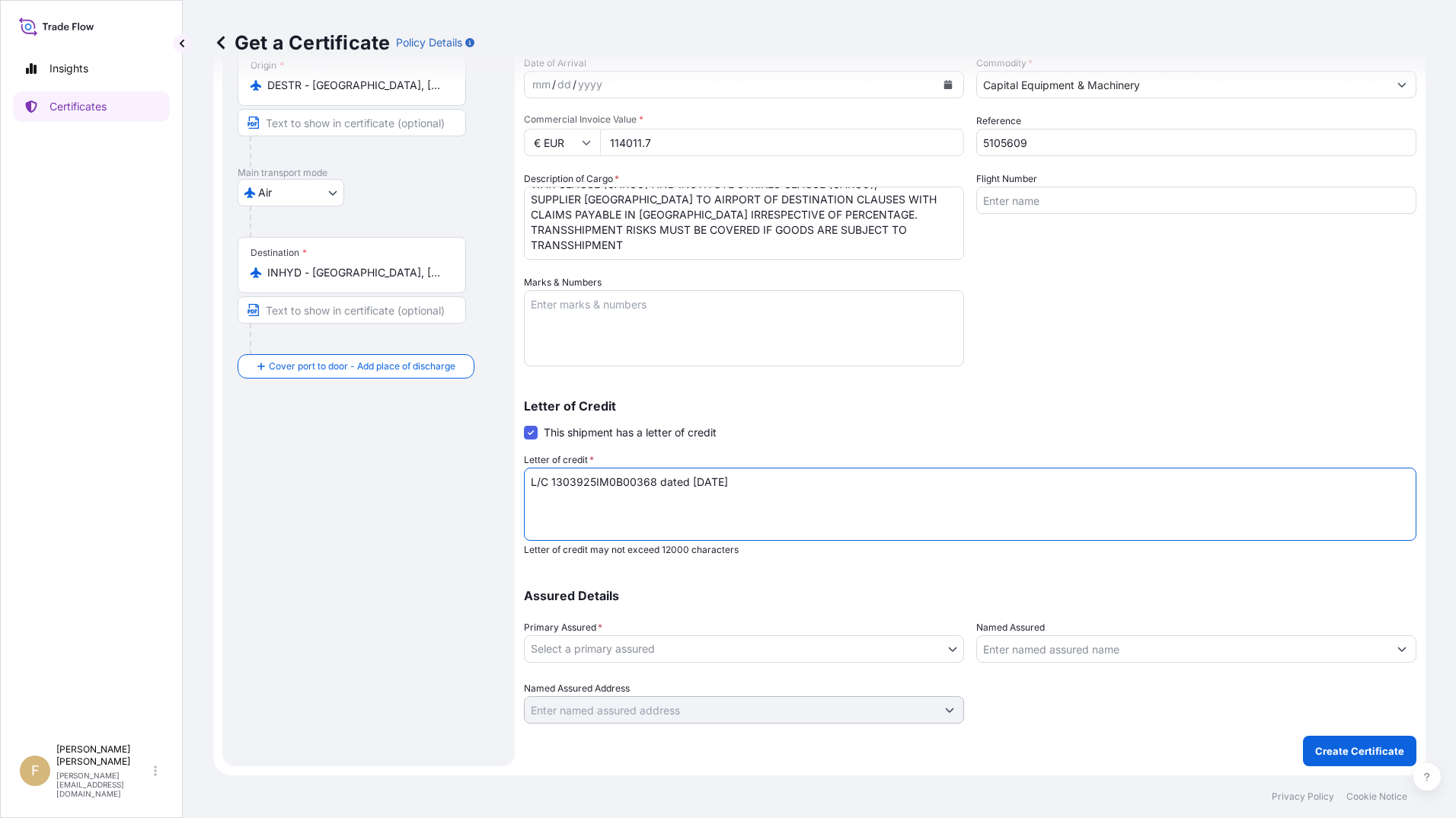
type textarea "L/C 1303925IM0B00368 dated [DATE]"
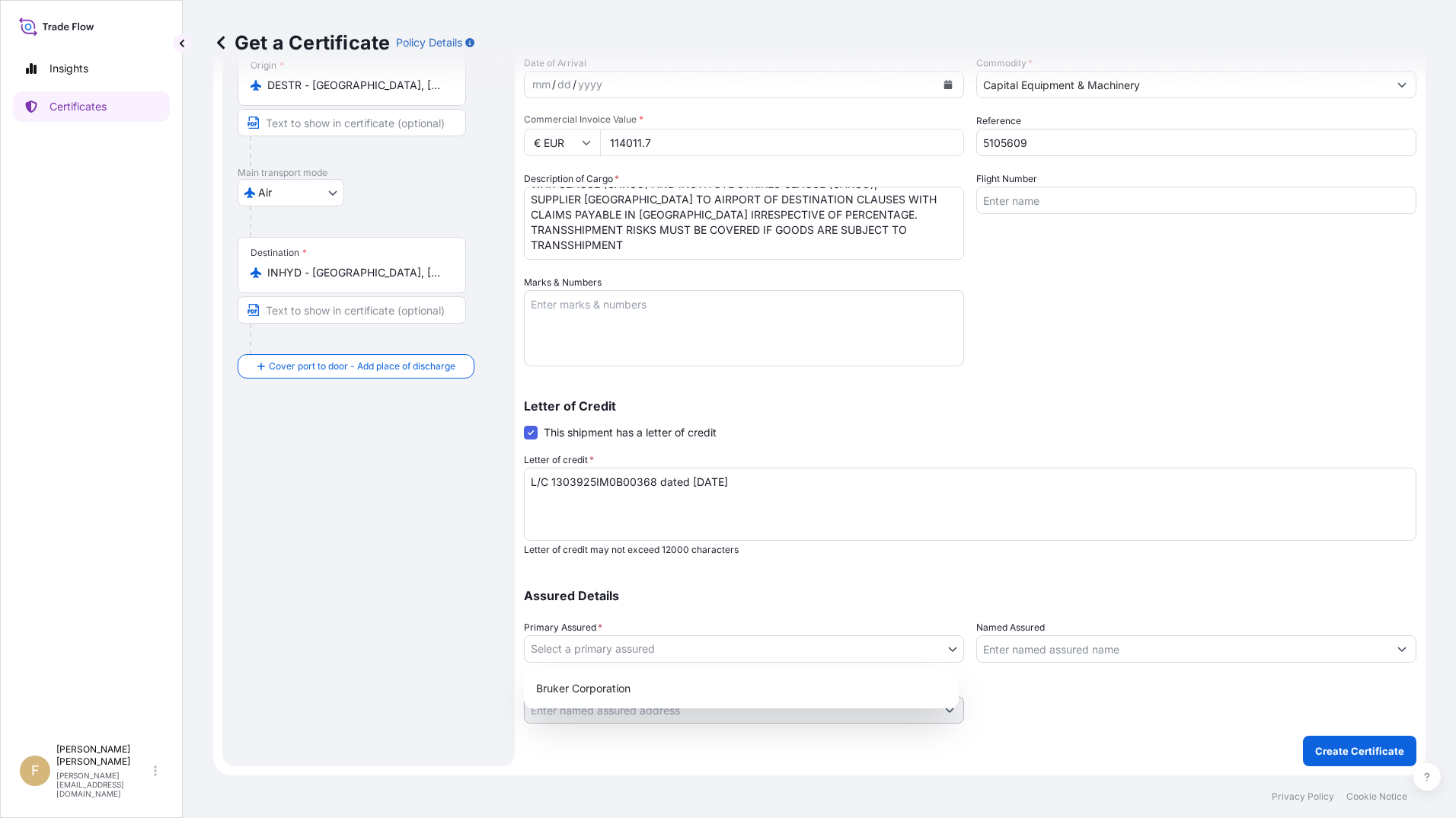
click at [744, 646] on body "Insights Certificates F [PERSON_NAME] [EMAIL_ADDRESS][PERSON_NAME][DOMAIN_NAME]…" at bounding box center [728, 409] width 1456 height 818
click at [749, 693] on div "Bruker Corporation" at bounding box center [741, 689] width 423 height 27
select select "31474"
click at [997, 654] on input "Named Assured" at bounding box center [1182, 649] width 412 height 27
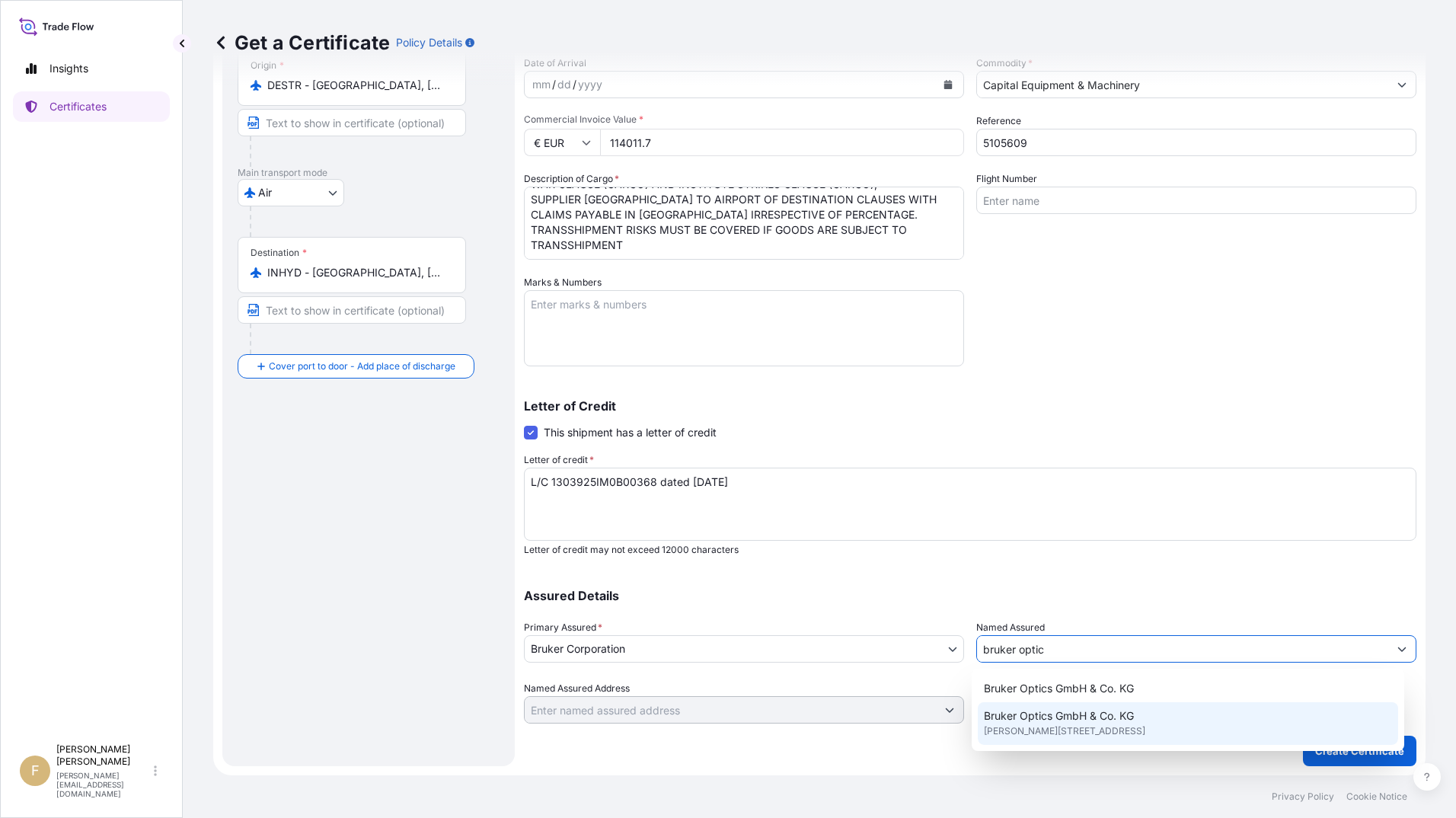
click at [1054, 713] on span "Bruker Optics GmbH & Co. KG" at bounding box center [1060, 716] width 150 height 15
type input "Bruker Optics GmbH & Co. KG"
type input "[PERSON_NAME][STREET_ADDRESS]"
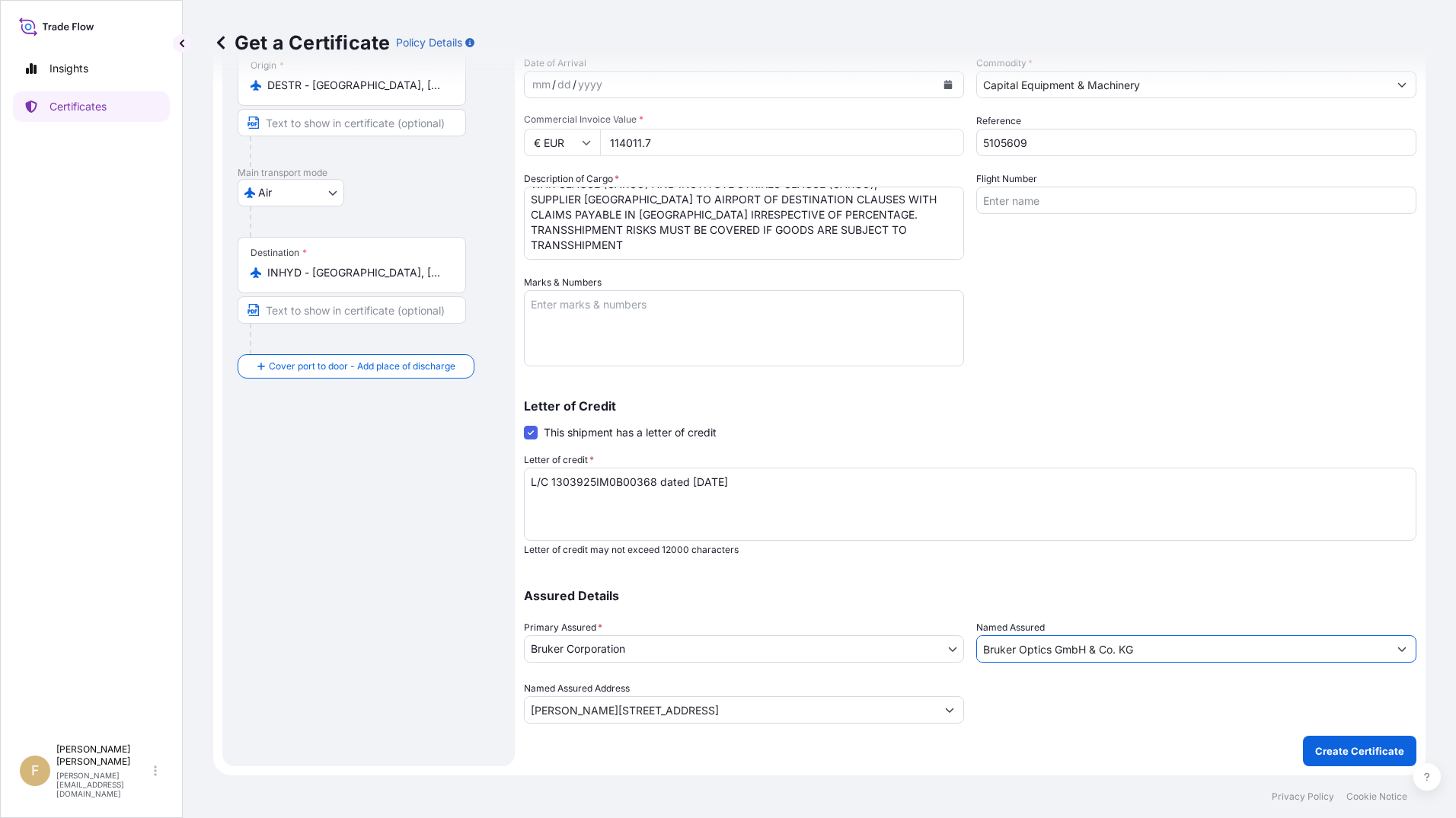
type input "Bruker Optics GmbH & Co. KG"
click at [1000, 710] on div at bounding box center [1196, 702] width 440 height 42
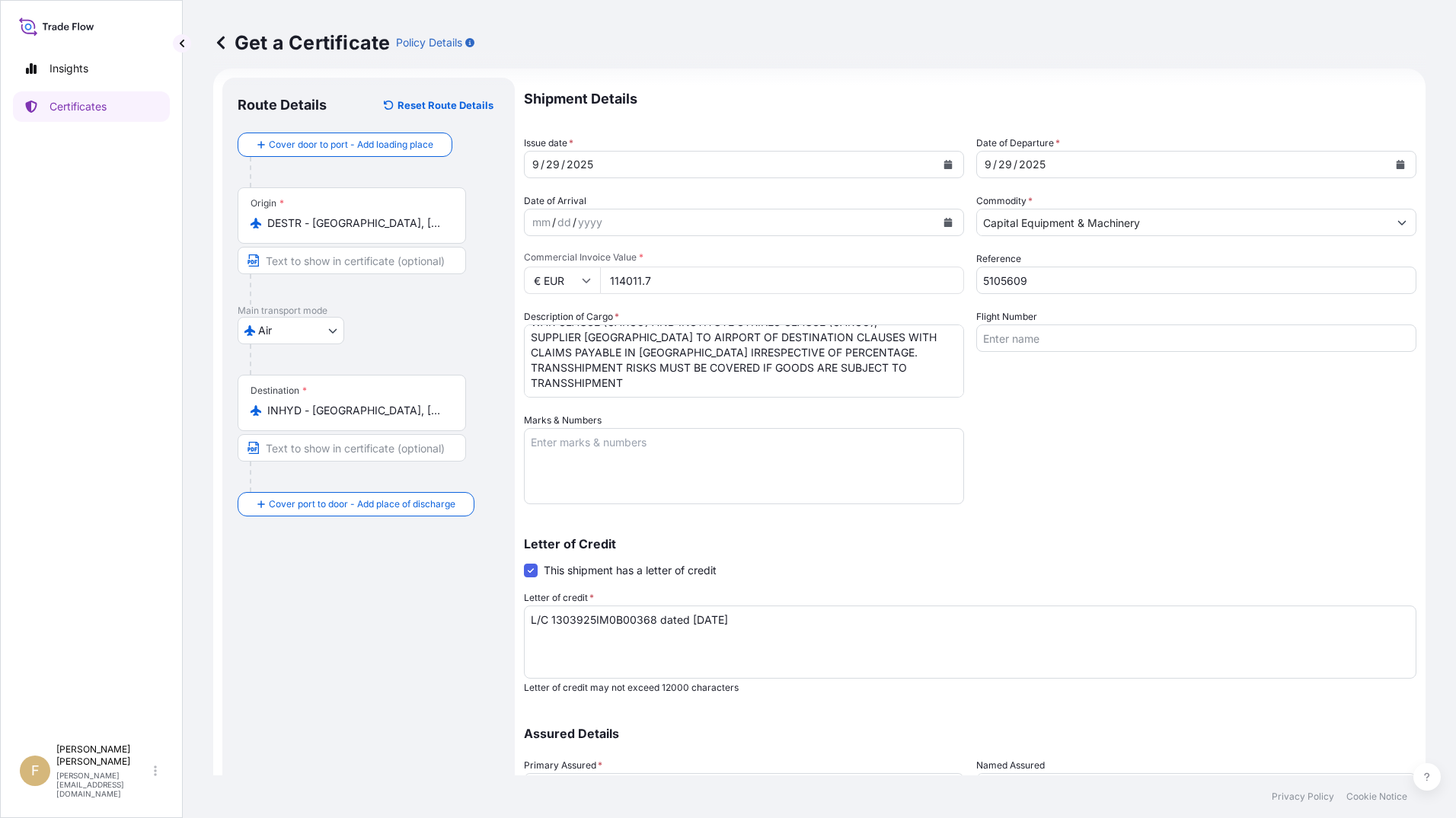
scroll to position [0, 0]
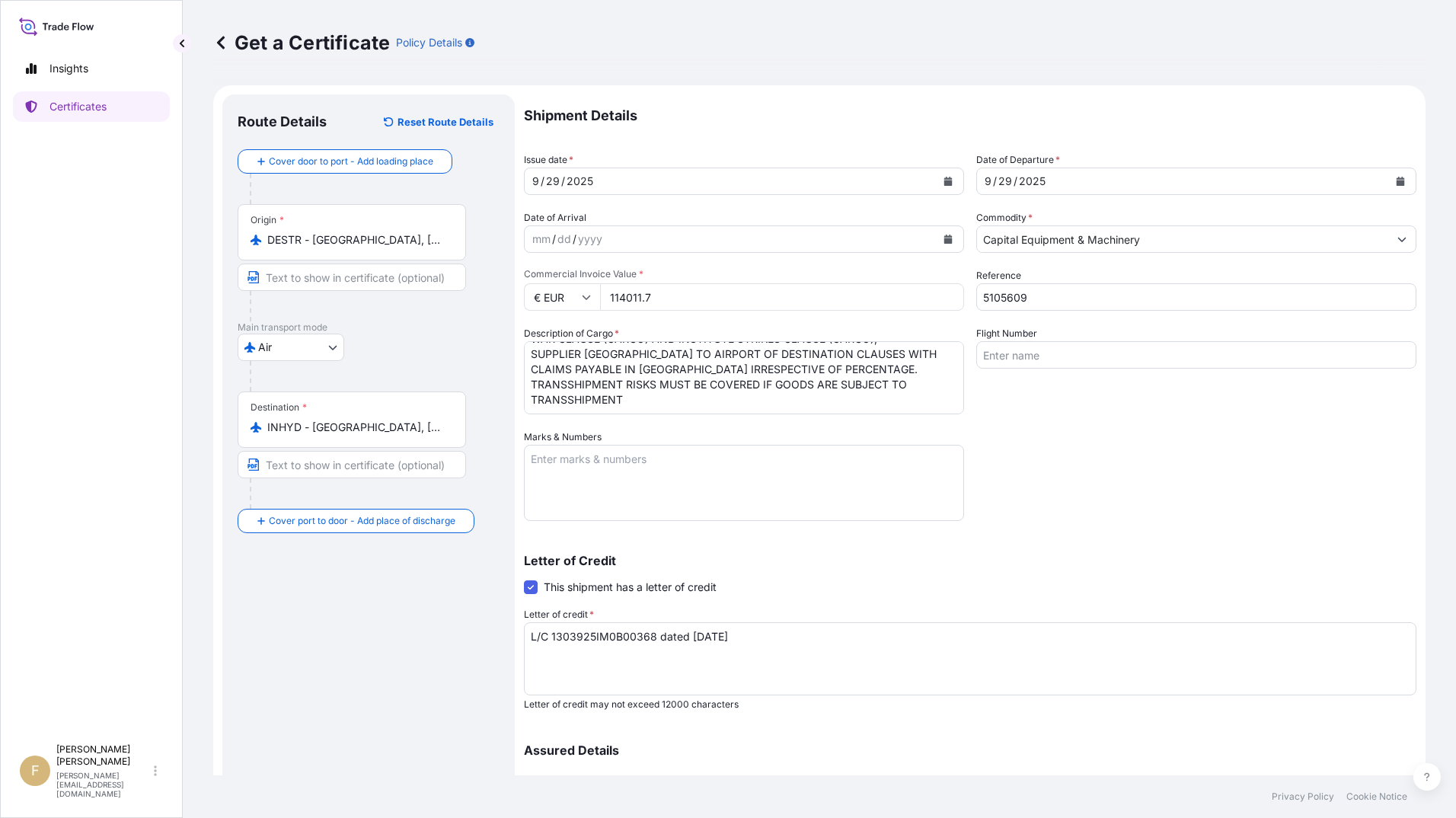
click at [801, 463] on textarea "Marks & Numbers" at bounding box center [744, 483] width 440 height 76
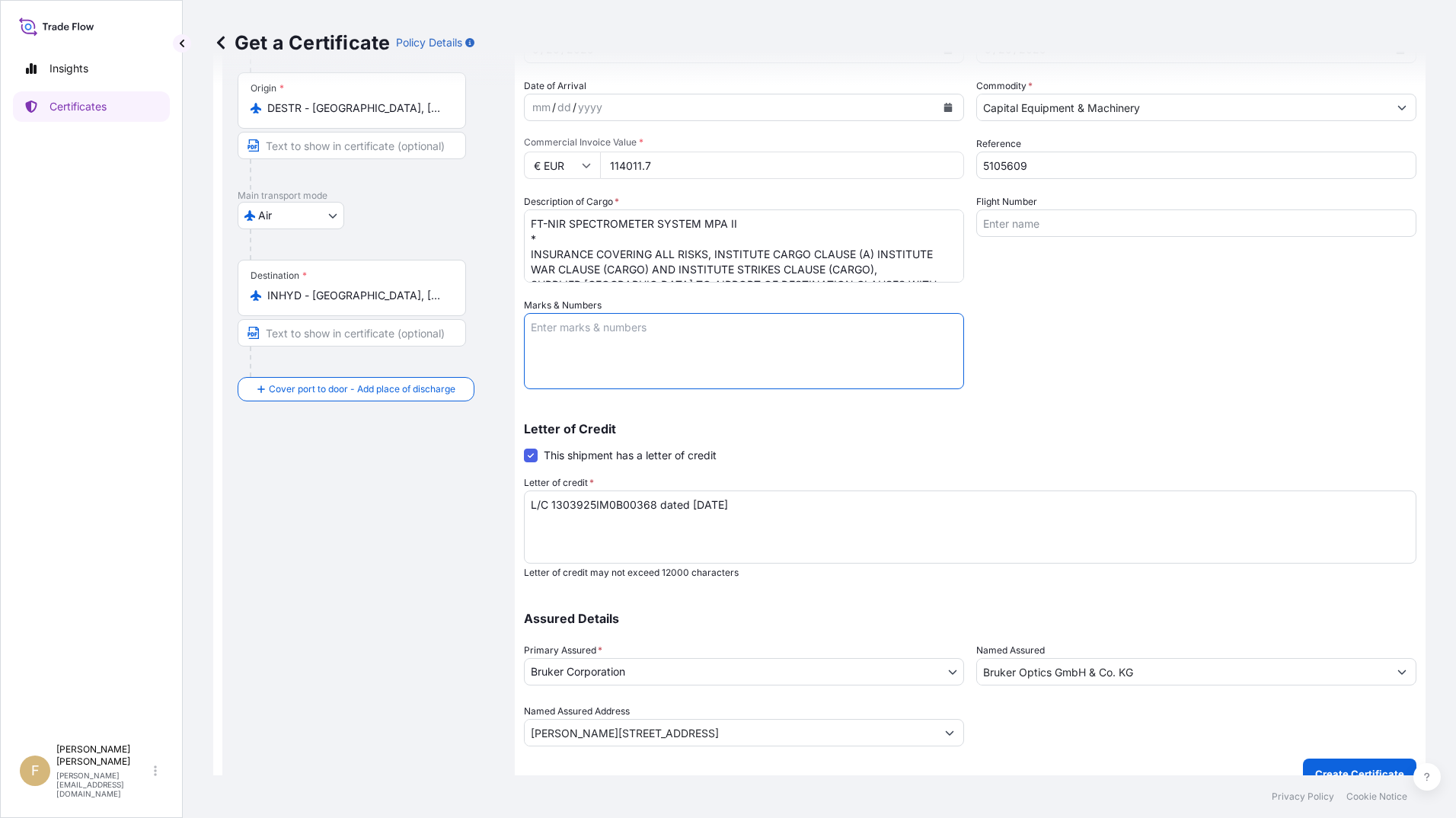
scroll to position [155, 0]
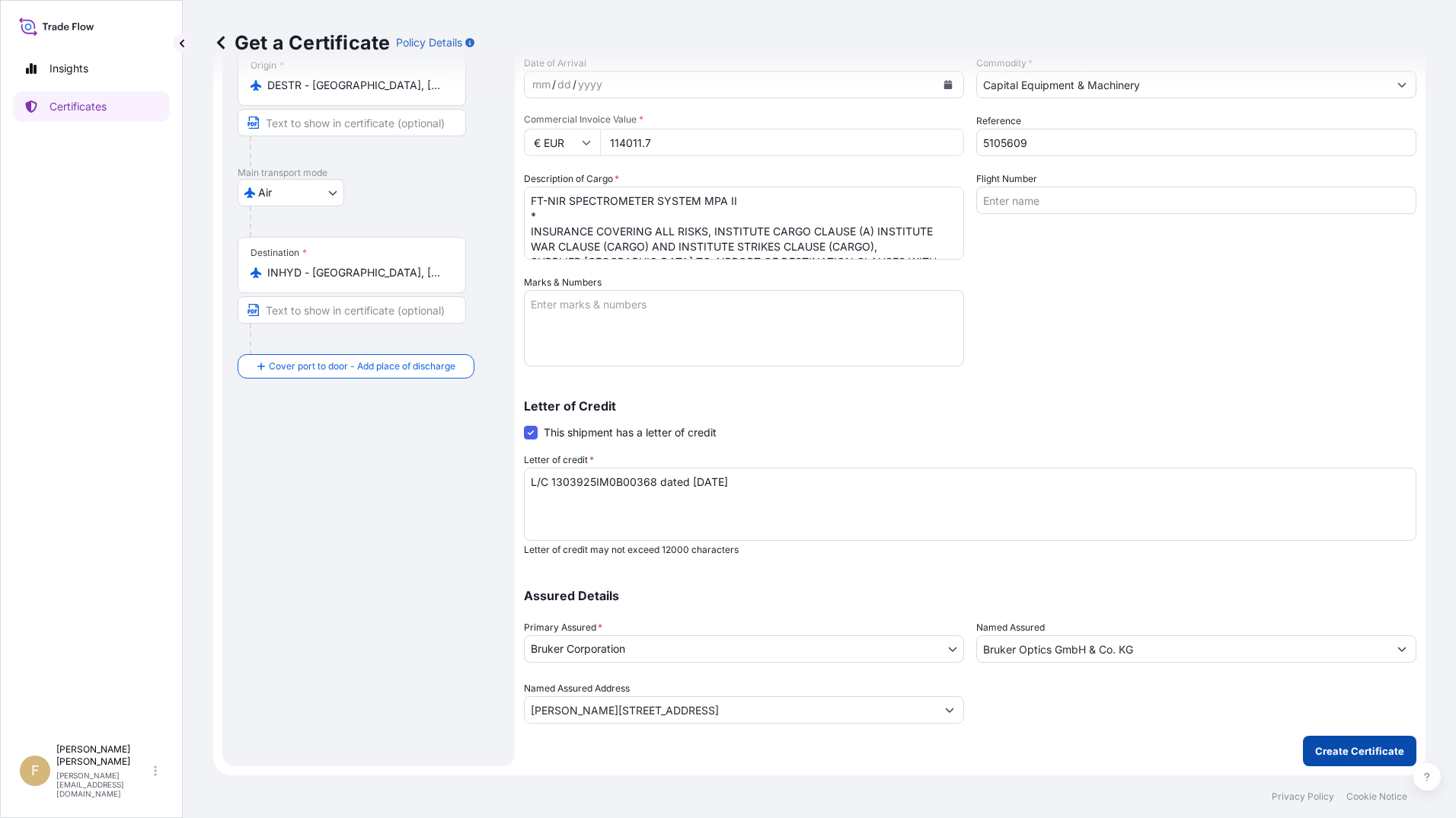
click at [1338, 752] on p "Create Certificate" at bounding box center [1360, 751] width 89 height 15
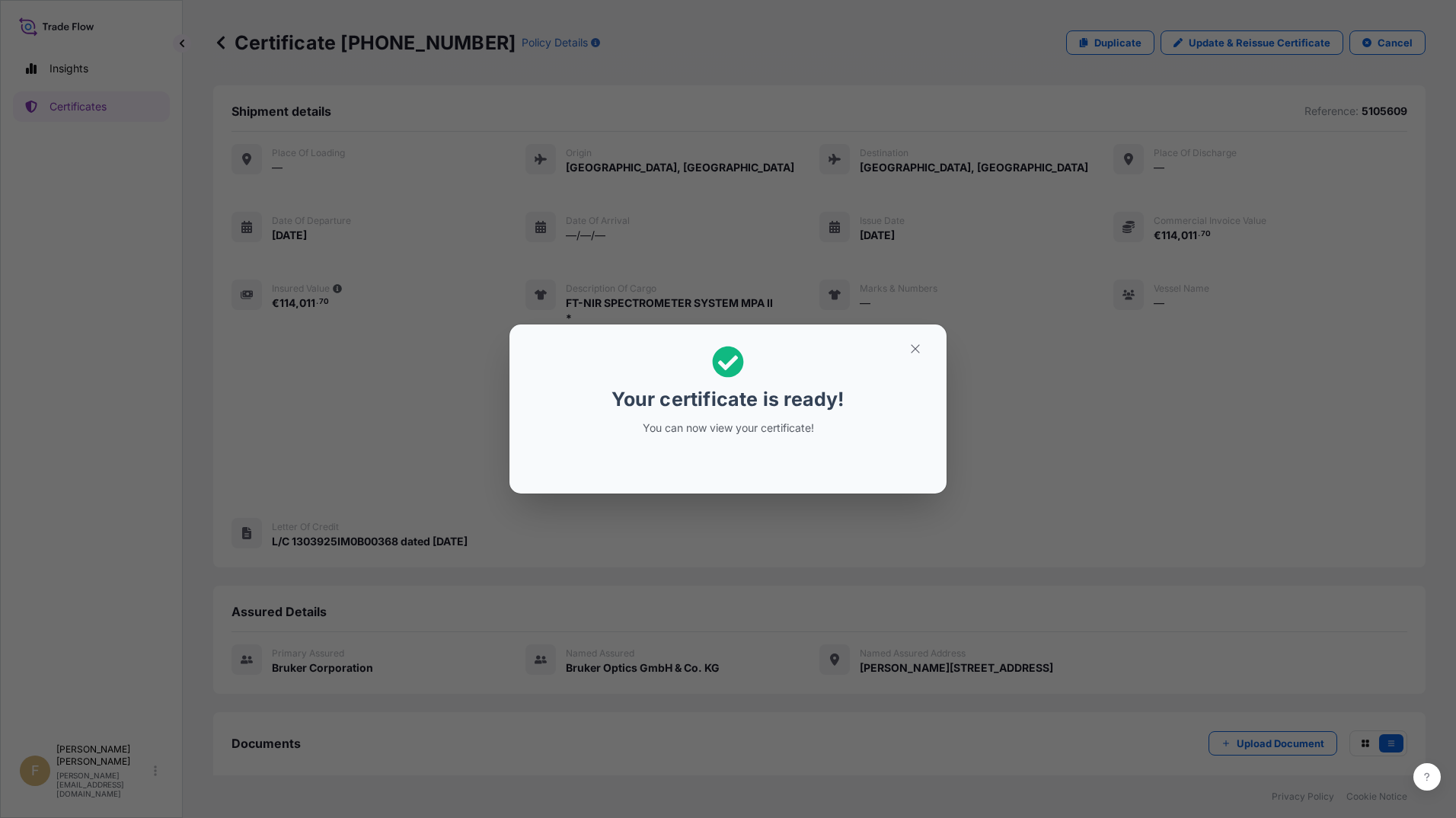
click at [1269, 552] on div "Your certificate is ready! You can now view your certificate!" at bounding box center [728, 409] width 1456 height 818
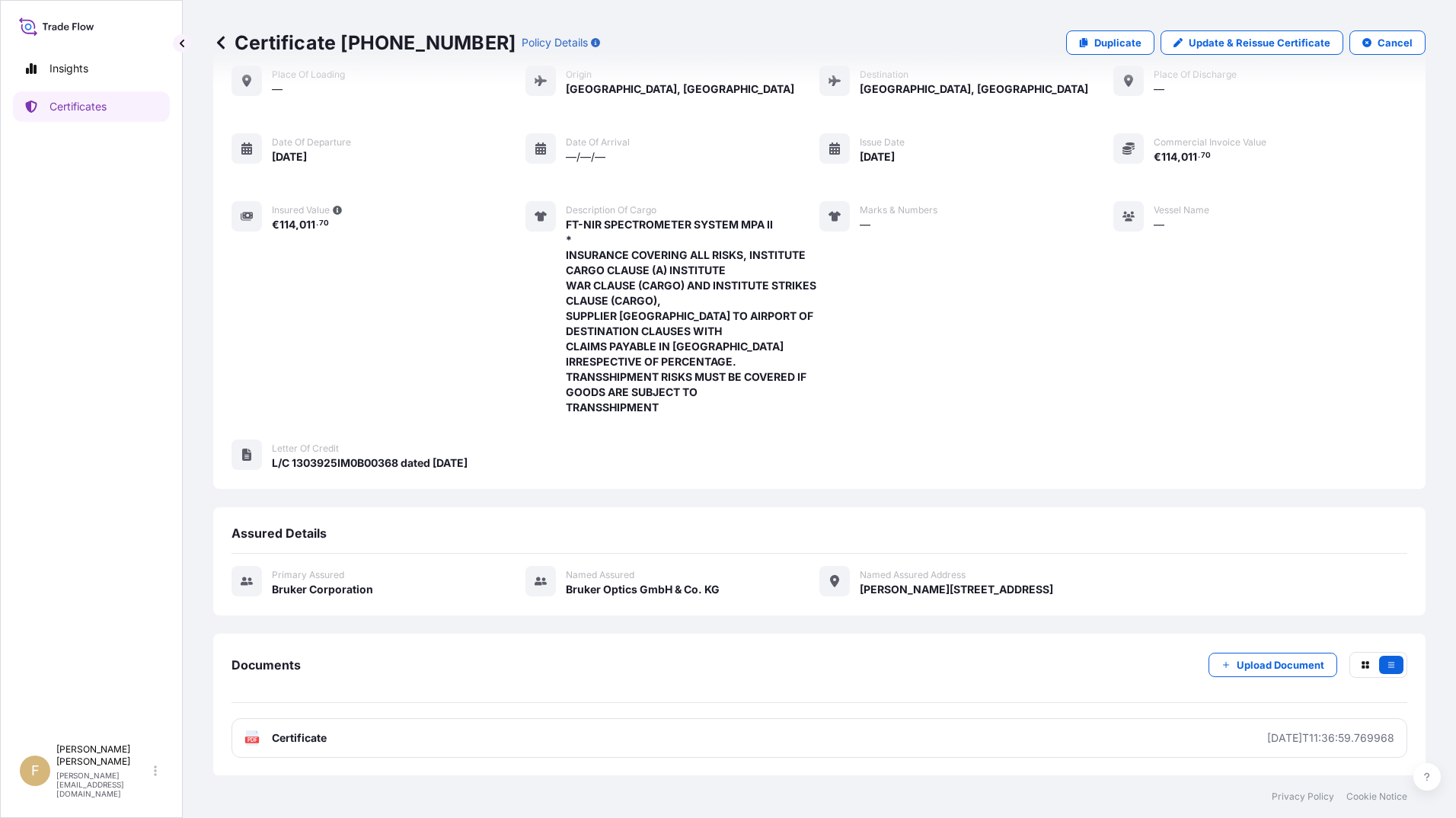
scroll to position [79, 0]
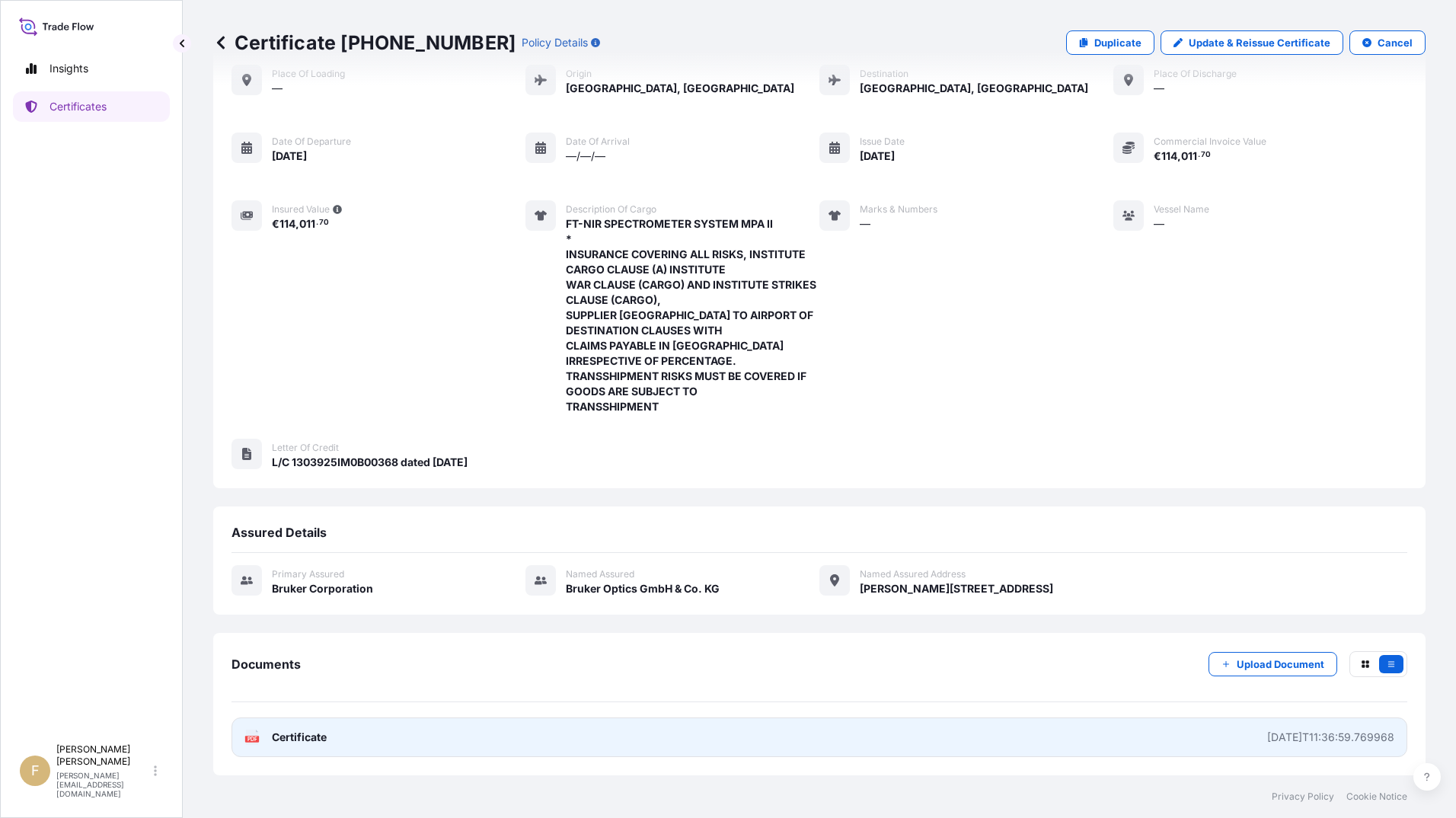
click at [1157, 741] on link "PDF Certificate [DATE]T11:36:59.769968" at bounding box center [820, 737] width 1176 height 40
